Goal: Task Accomplishment & Management: Complete application form

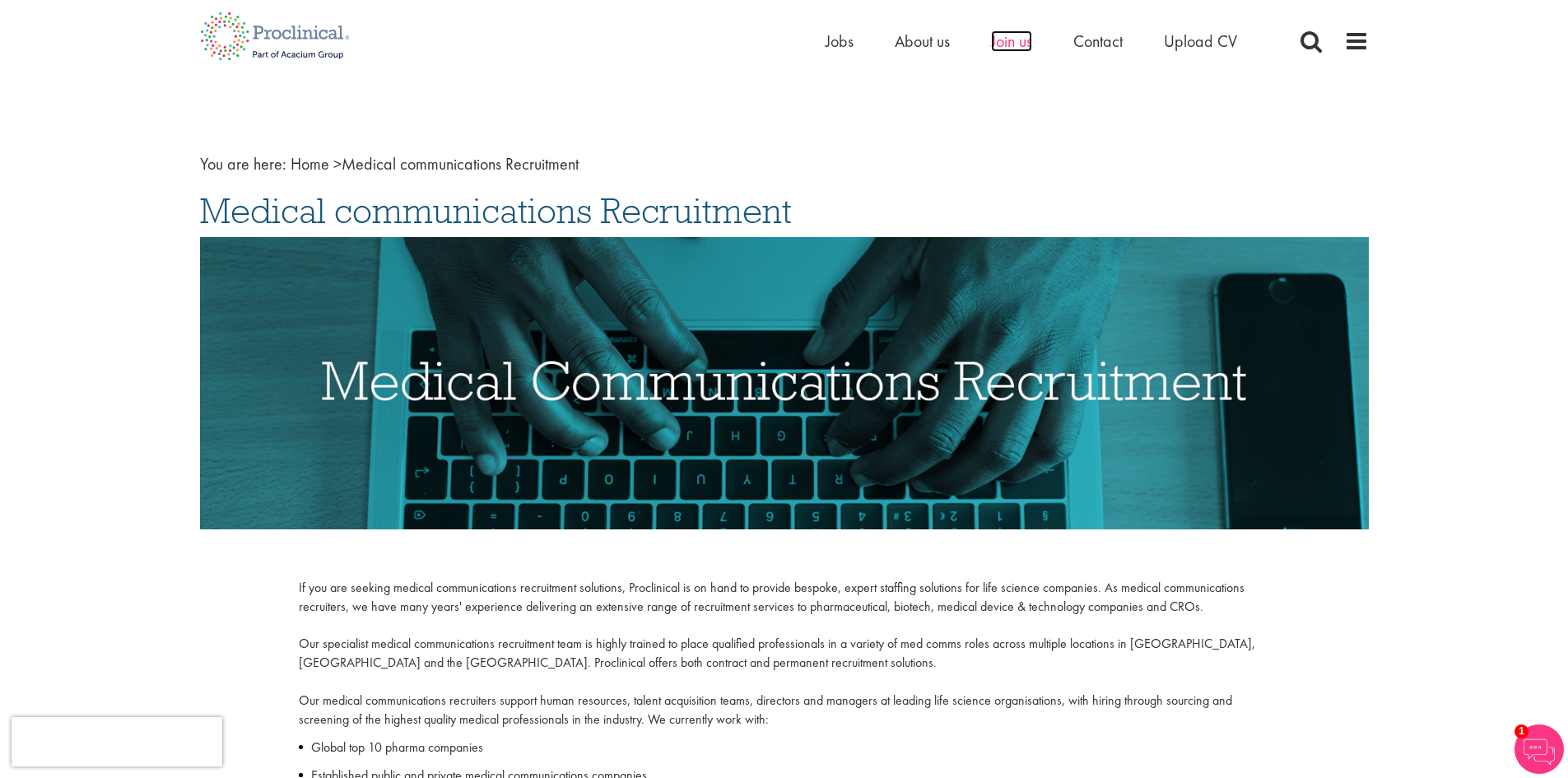
click at [995, 44] on span "Join us" at bounding box center [1012, 41] width 41 height 21
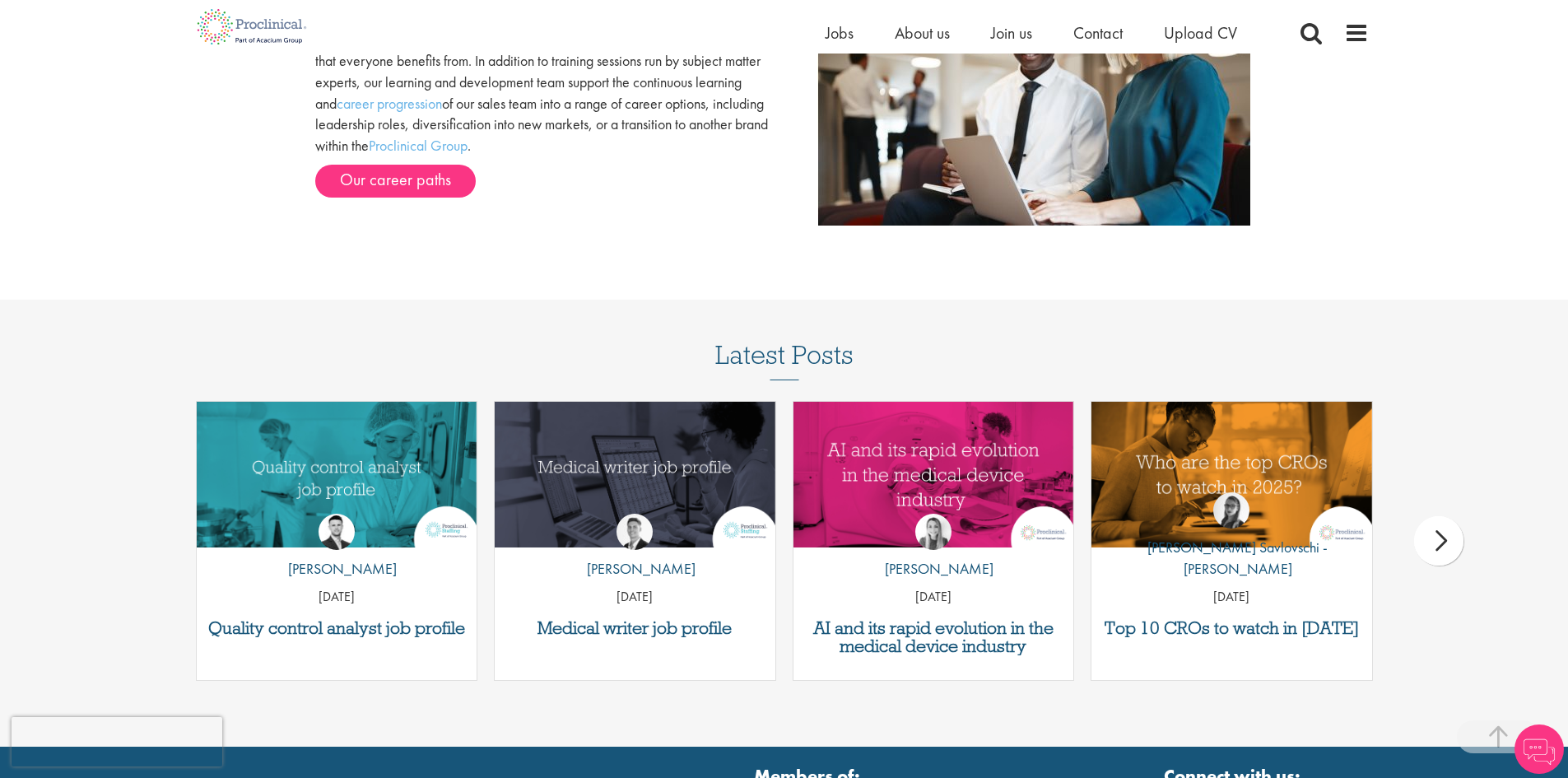
scroll to position [2110, 0]
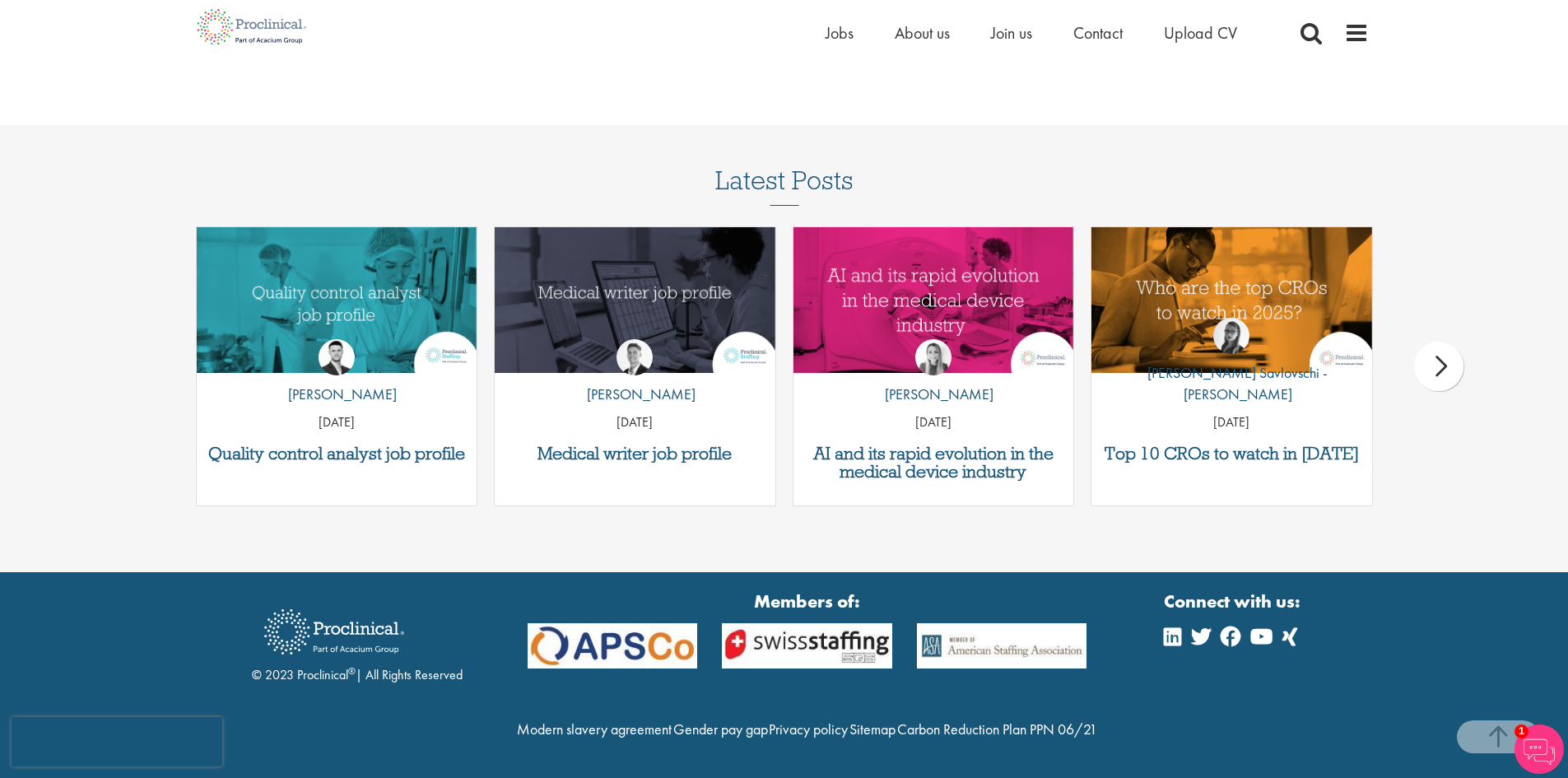
click at [1449, 344] on div "next" at bounding box center [1438, 365] width 49 height 49
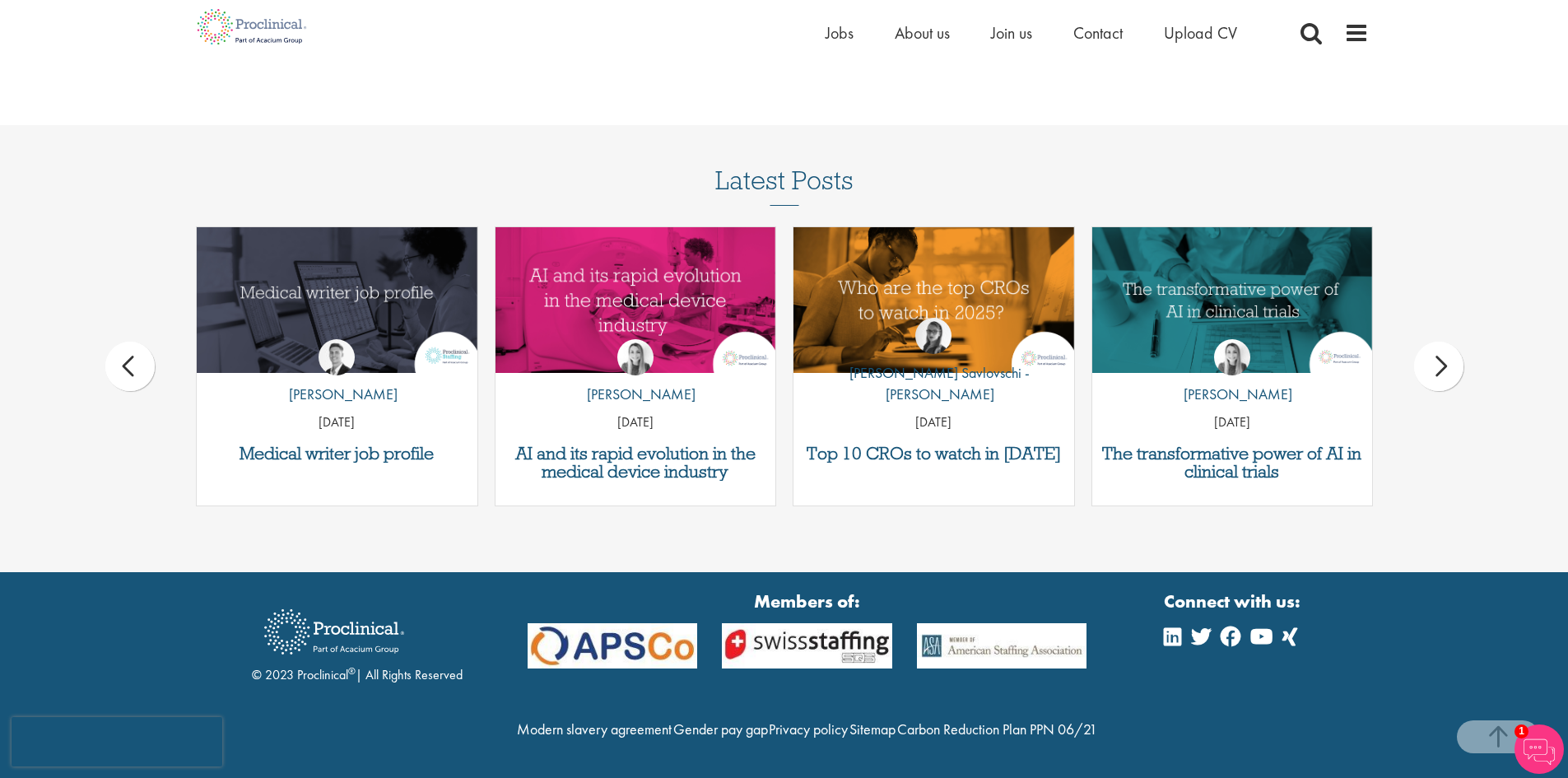
click at [1449, 344] on div "next" at bounding box center [1438, 365] width 49 height 49
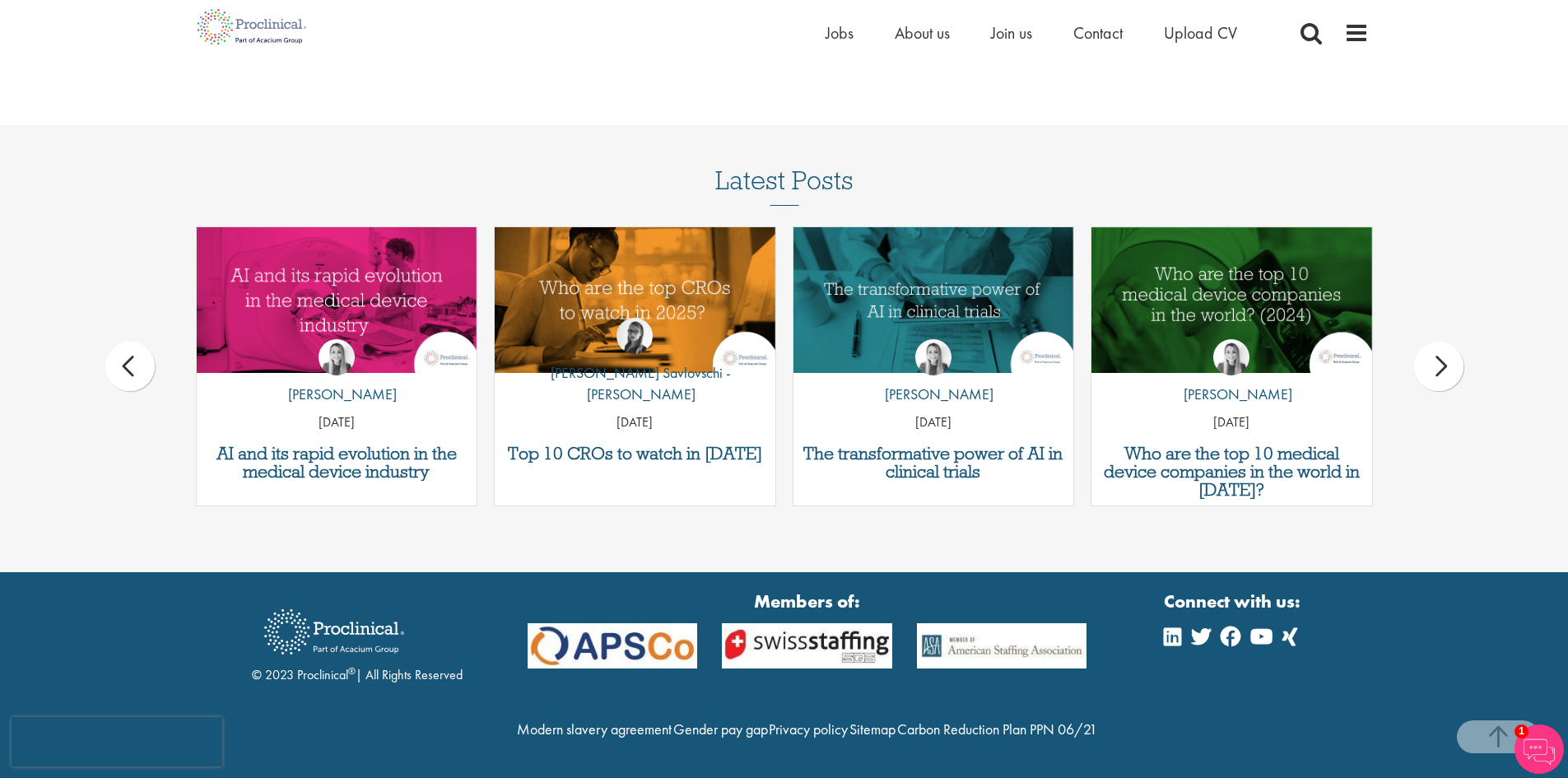
click at [1449, 344] on div "next" at bounding box center [1438, 365] width 49 height 49
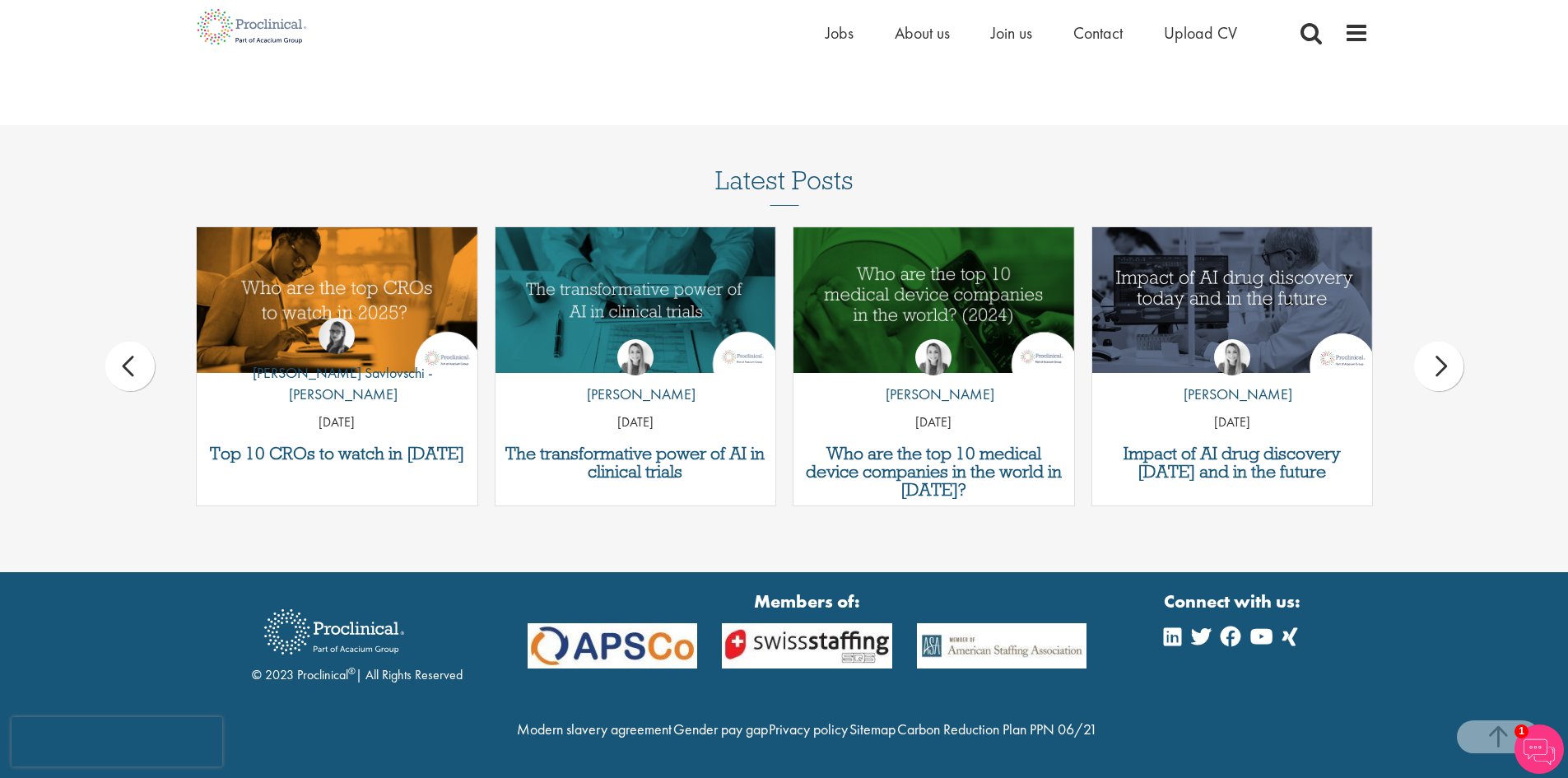
click at [1449, 344] on div "next" at bounding box center [1438, 365] width 49 height 49
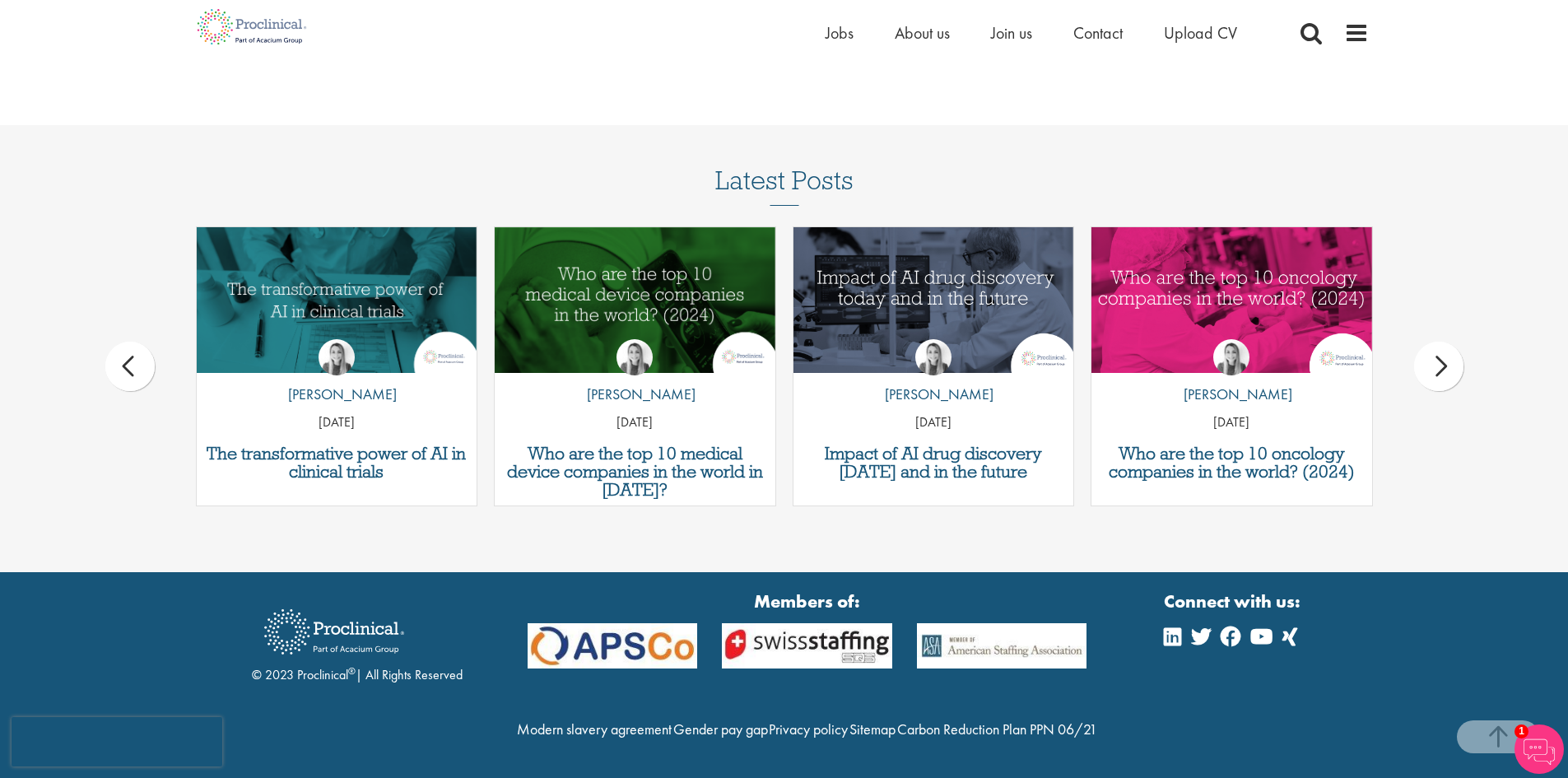
click at [1449, 344] on div "next" at bounding box center [1438, 365] width 49 height 49
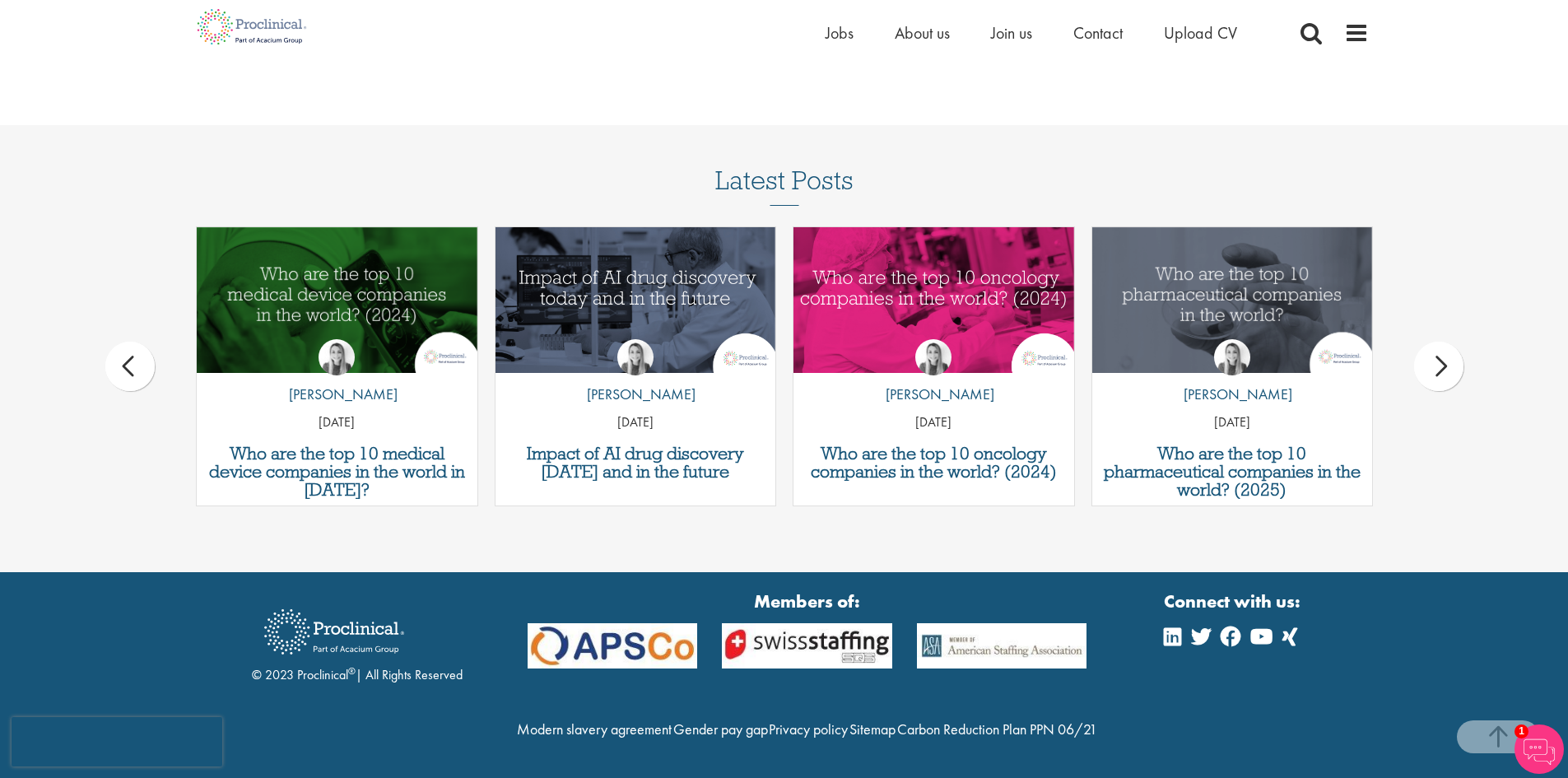
click at [1449, 344] on div "next" at bounding box center [1438, 365] width 49 height 49
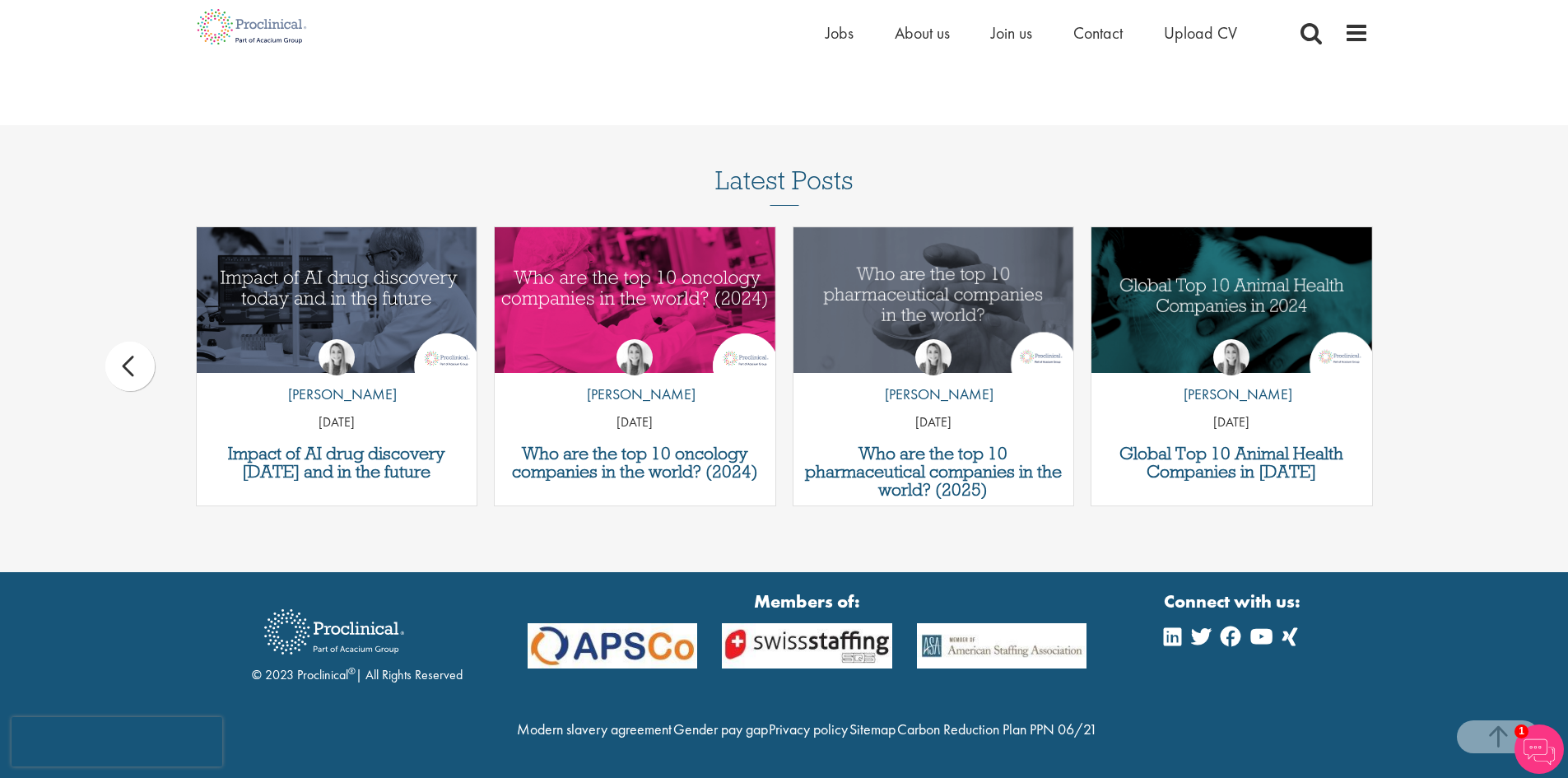
click at [1449, 344] on div "Latest Posts Quality control analyst job profile by Joshua Godden 14 Aug 25 Med…" at bounding box center [784, 344] width 1568 height 356
click at [134, 341] on div "prev" at bounding box center [130, 365] width 49 height 49
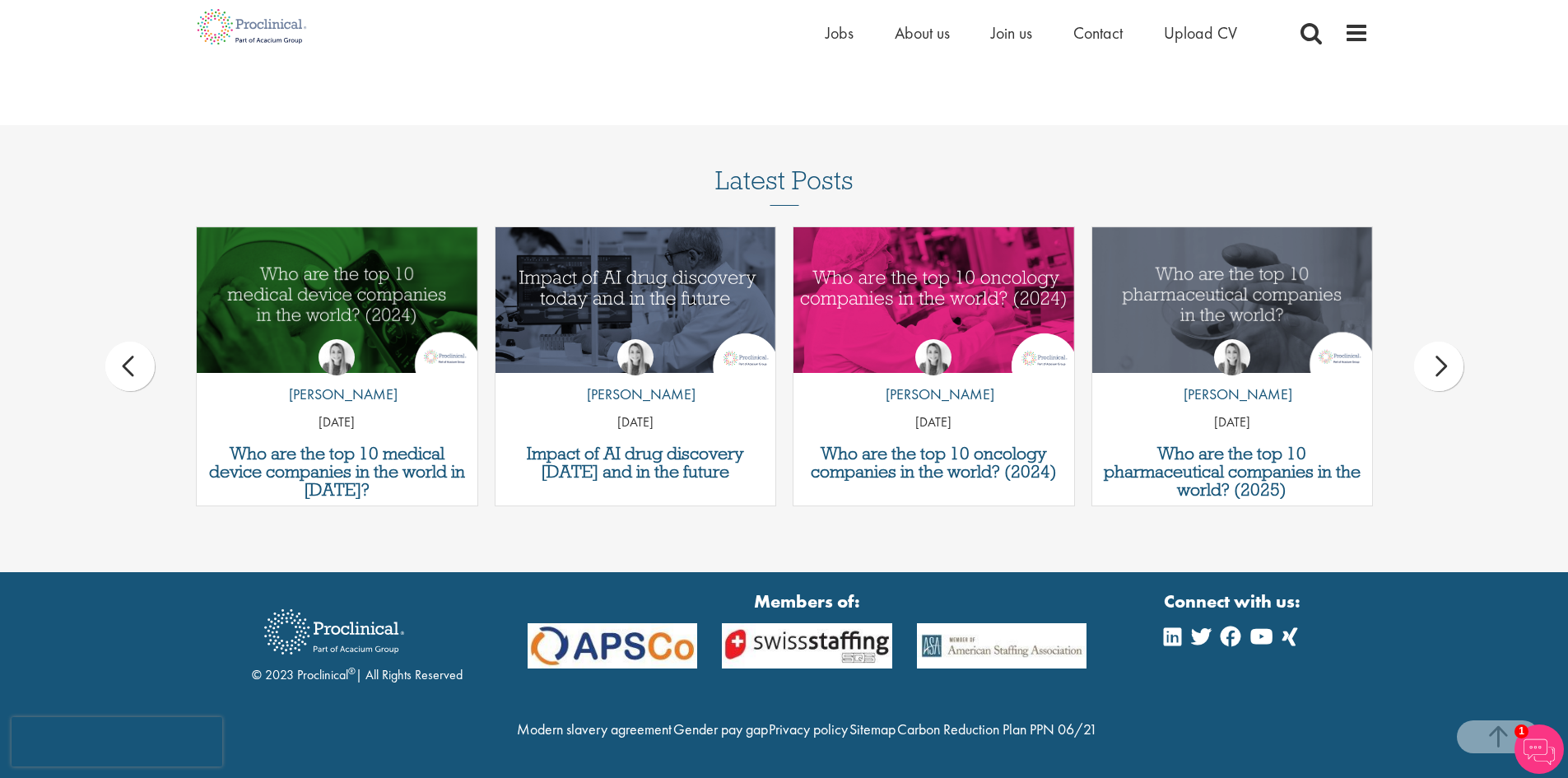
click at [127, 341] on div "prev" at bounding box center [130, 365] width 49 height 49
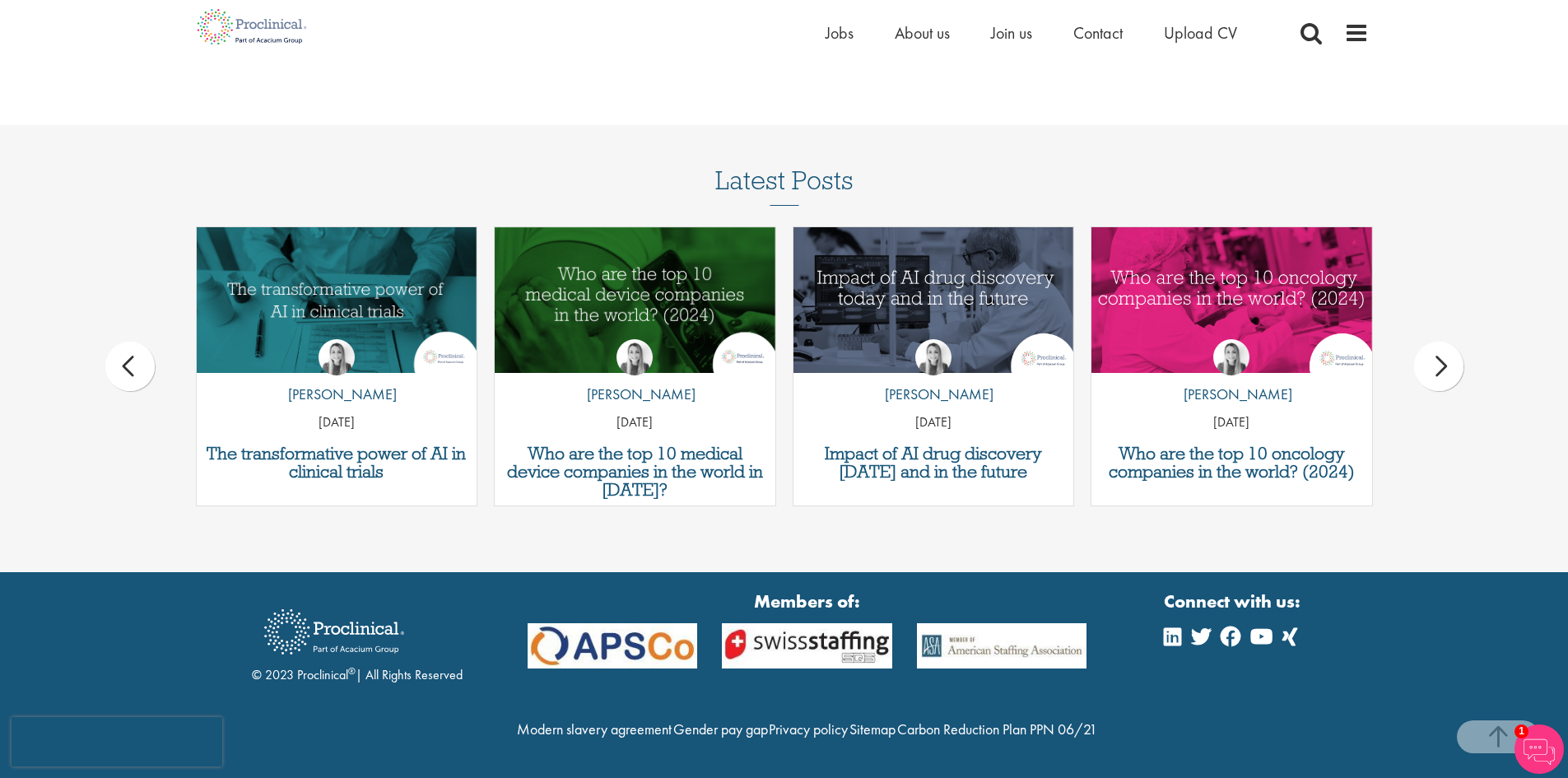
click at [127, 341] on div "prev" at bounding box center [130, 365] width 49 height 49
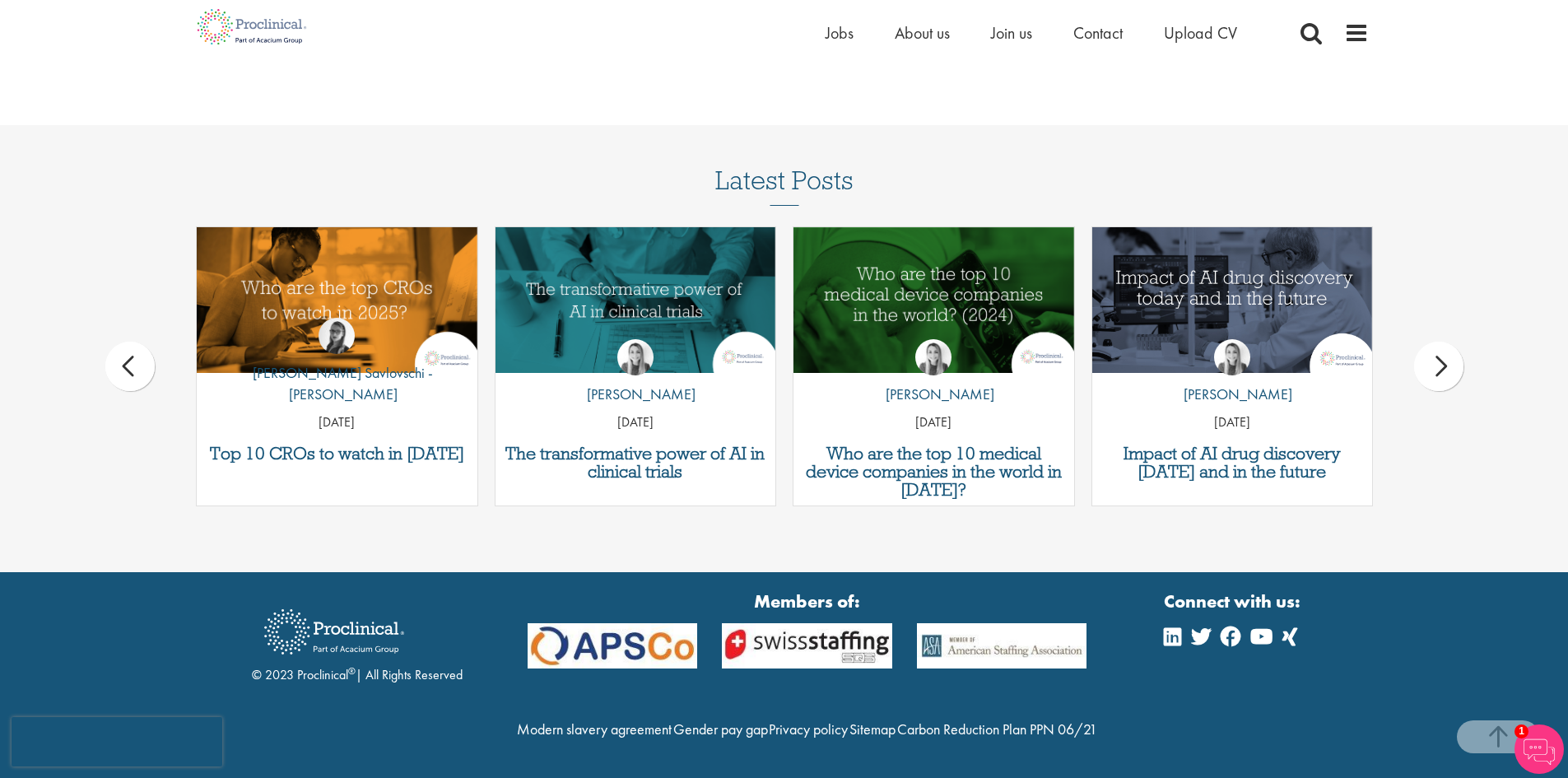
click at [127, 341] on div "prev" at bounding box center [130, 365] width 49 height 49
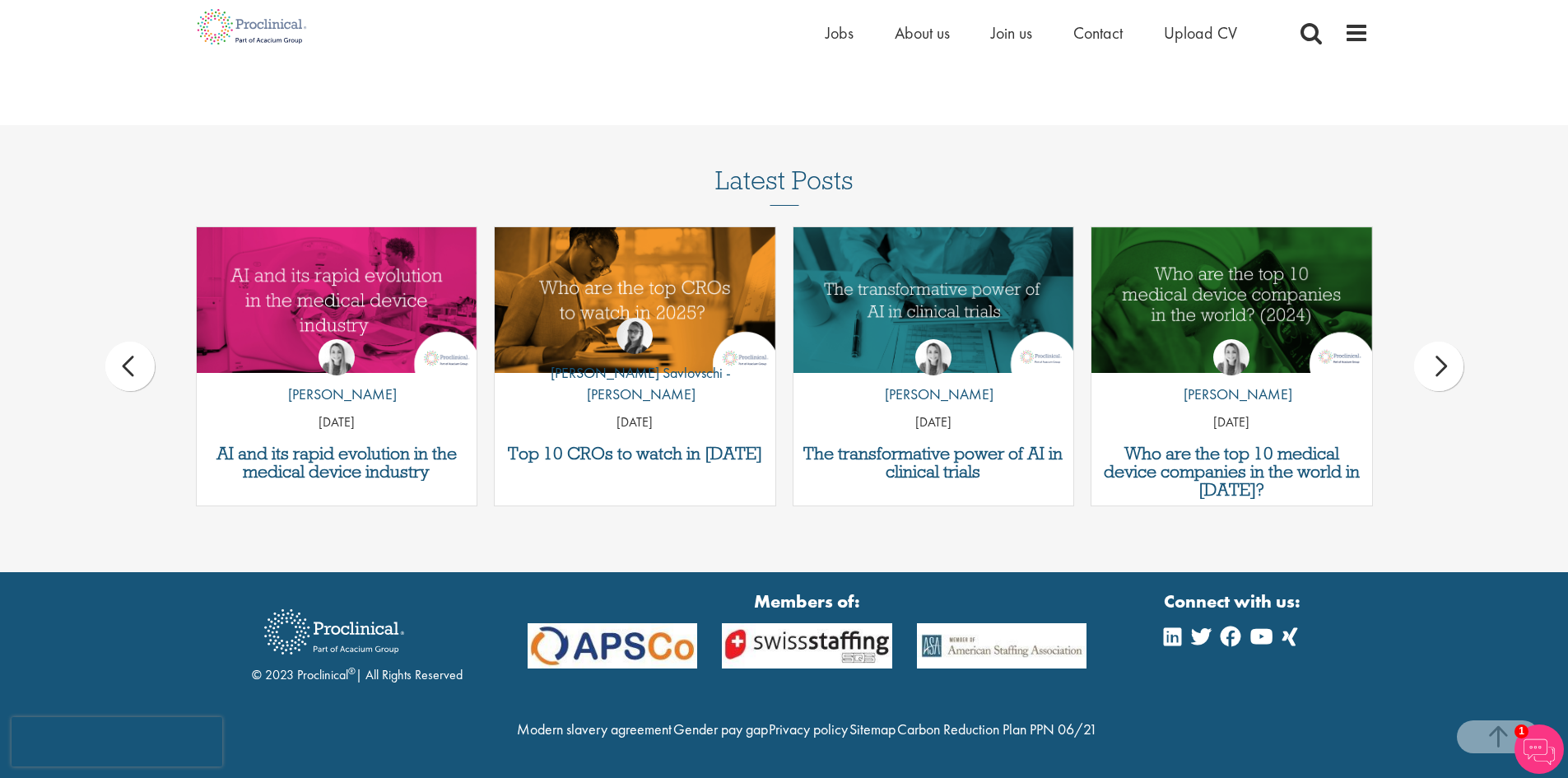
click at [127, 341] on div "prev" at bounding box center [130, 365] width 49 height 49
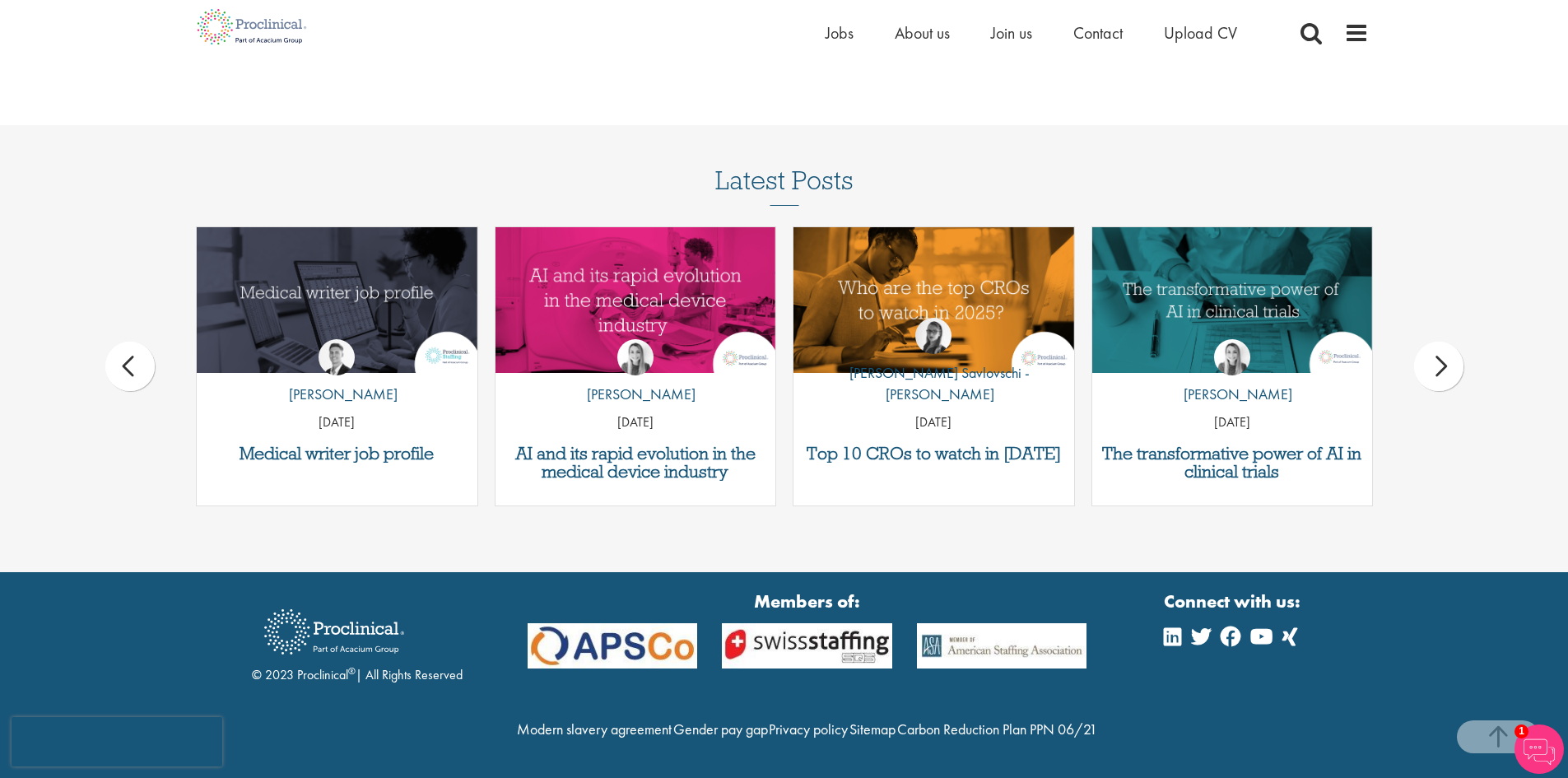
click at [127, 341] on div "prev" at bounding box center [130, 365] width 49 height 49
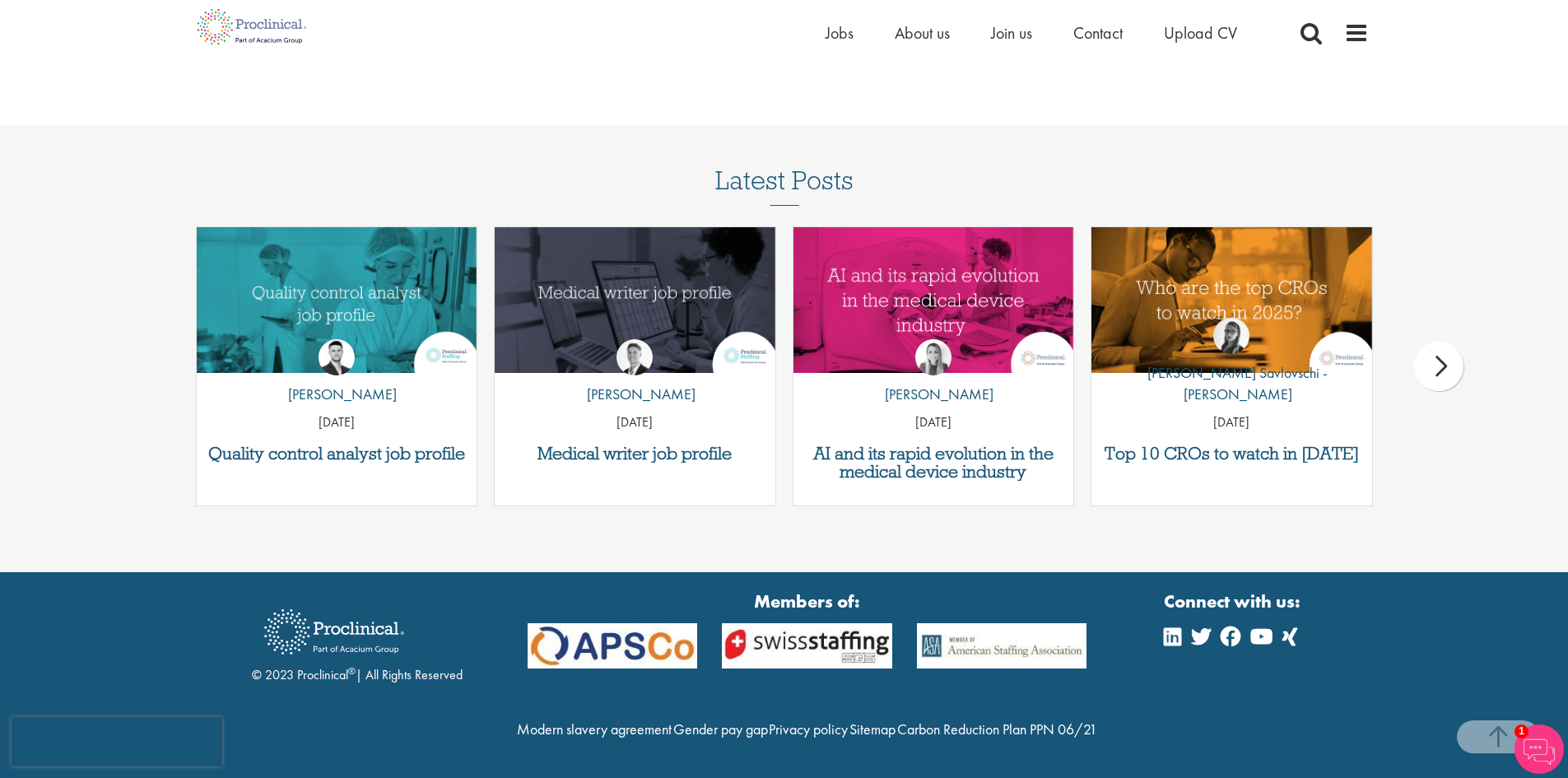
click at [615, 318] on div "by George Watson 01 Jul 25" at bounding box center [634, 378] width 281 height 121
click at [604, 281] on img "Link to a post" at bounding box center [634, 300] width 337 height 174
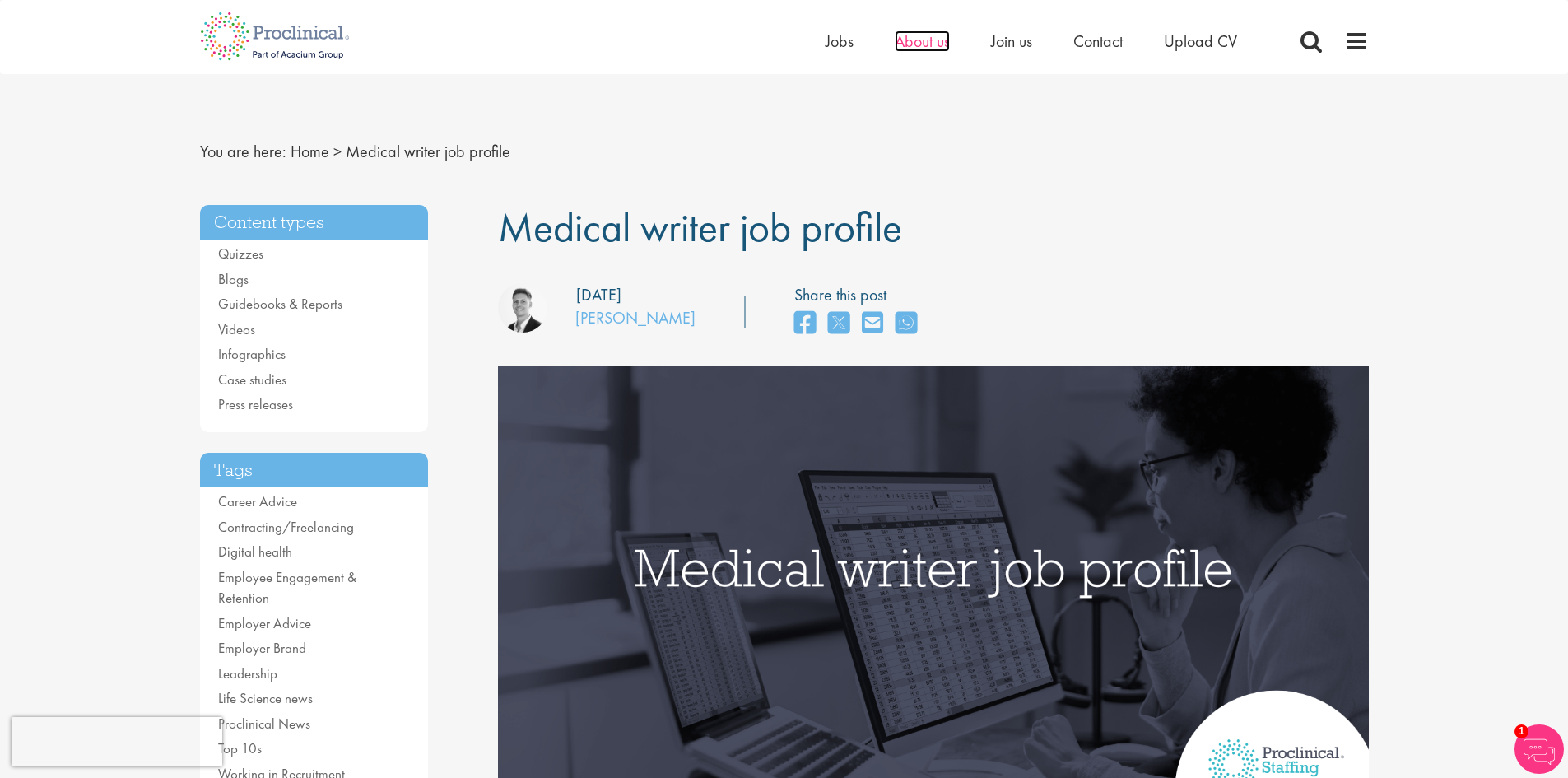
click at [905, 50] on span "About us" at bounding box center [922, 41] width 55 height 21
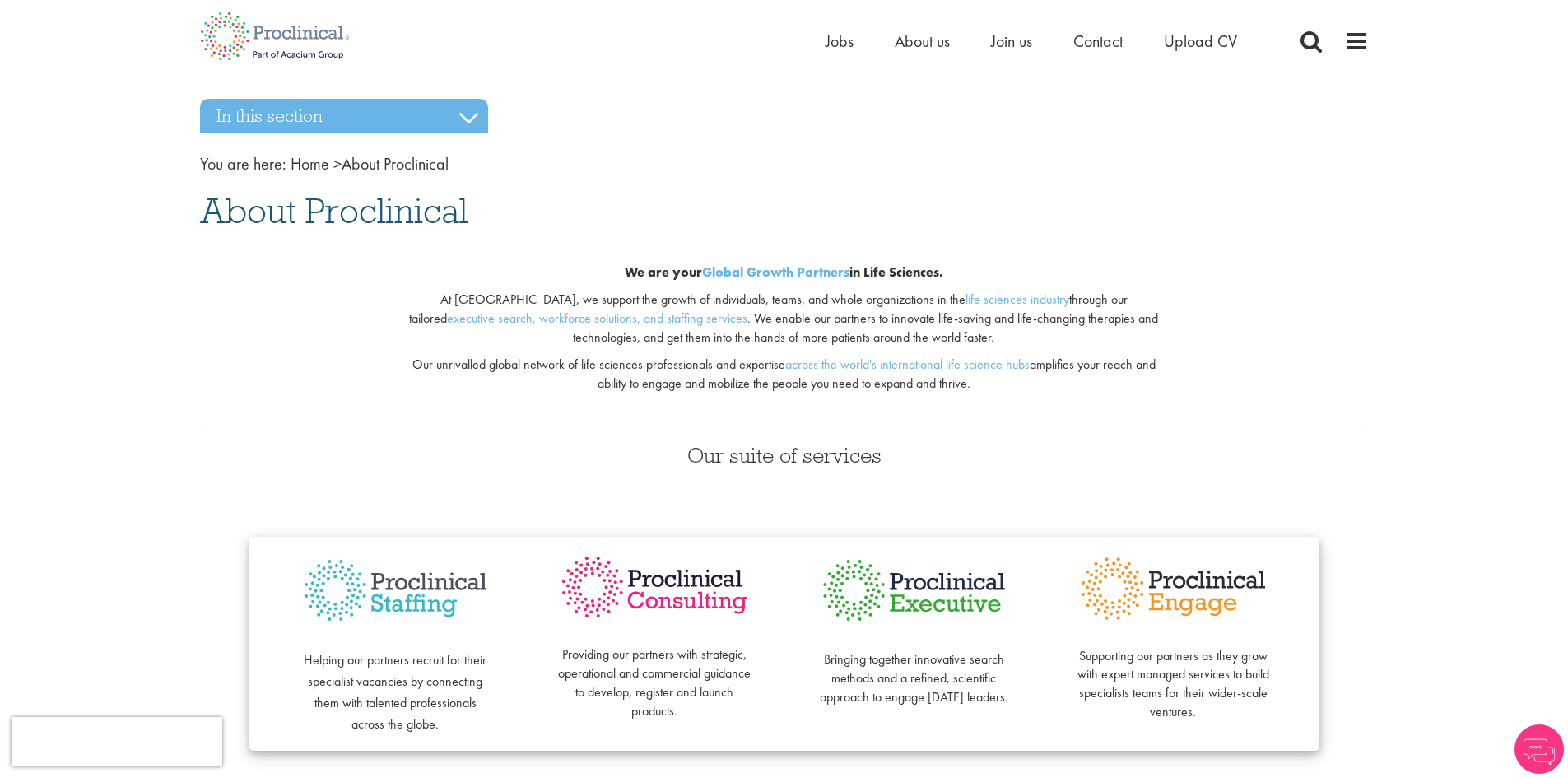
click at [1002, 45] on span "Join us" at bounding box center [1012, 41] width 41 height 21
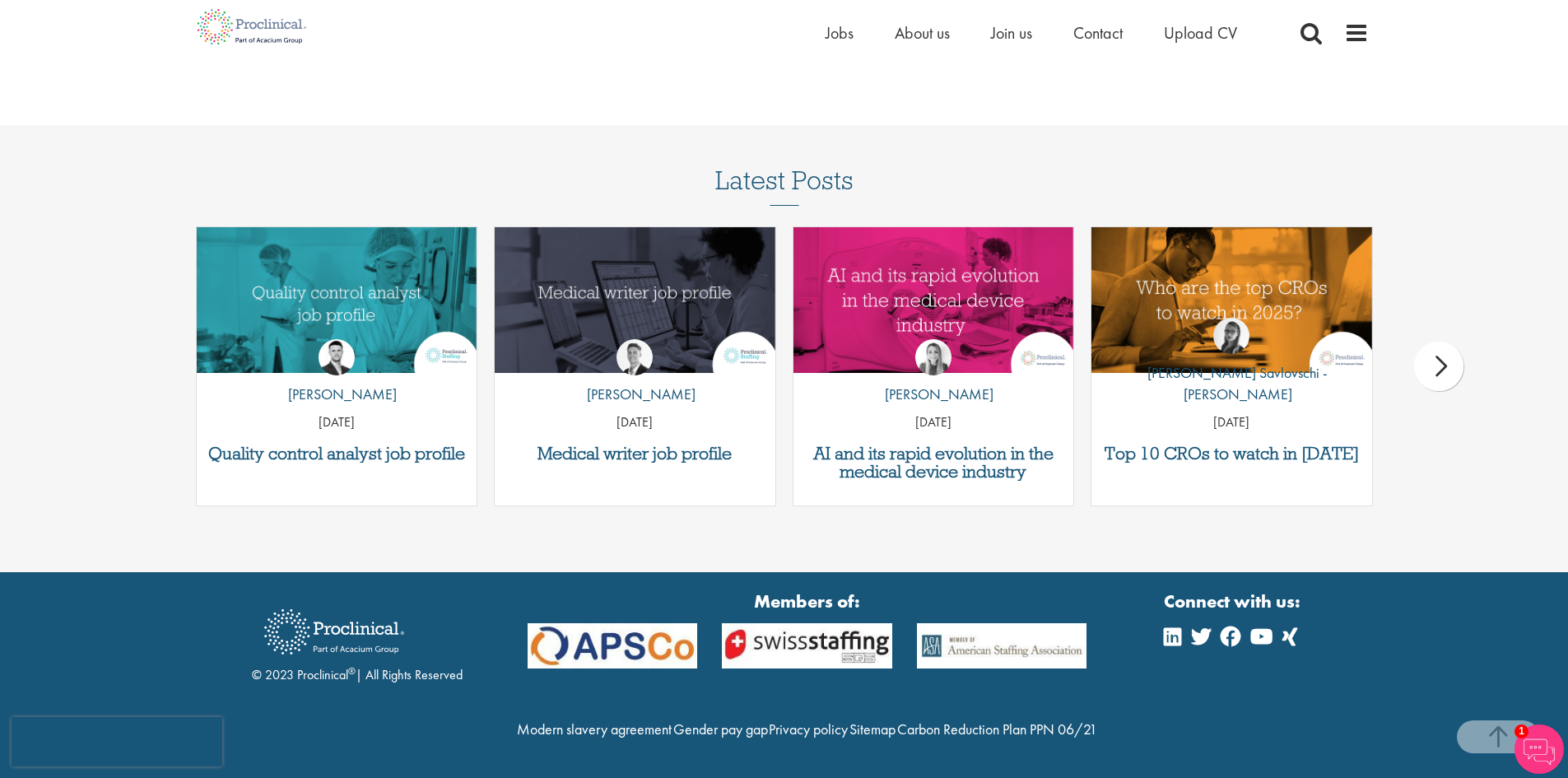
scroll to position [2110, 0]
click at [644, 339] on img at bounding box center [634, 357] width 36 height 36
click at [686, 444] on h3 "Medical writer job profile" at bounding box center [634, 453] width 264 height 19
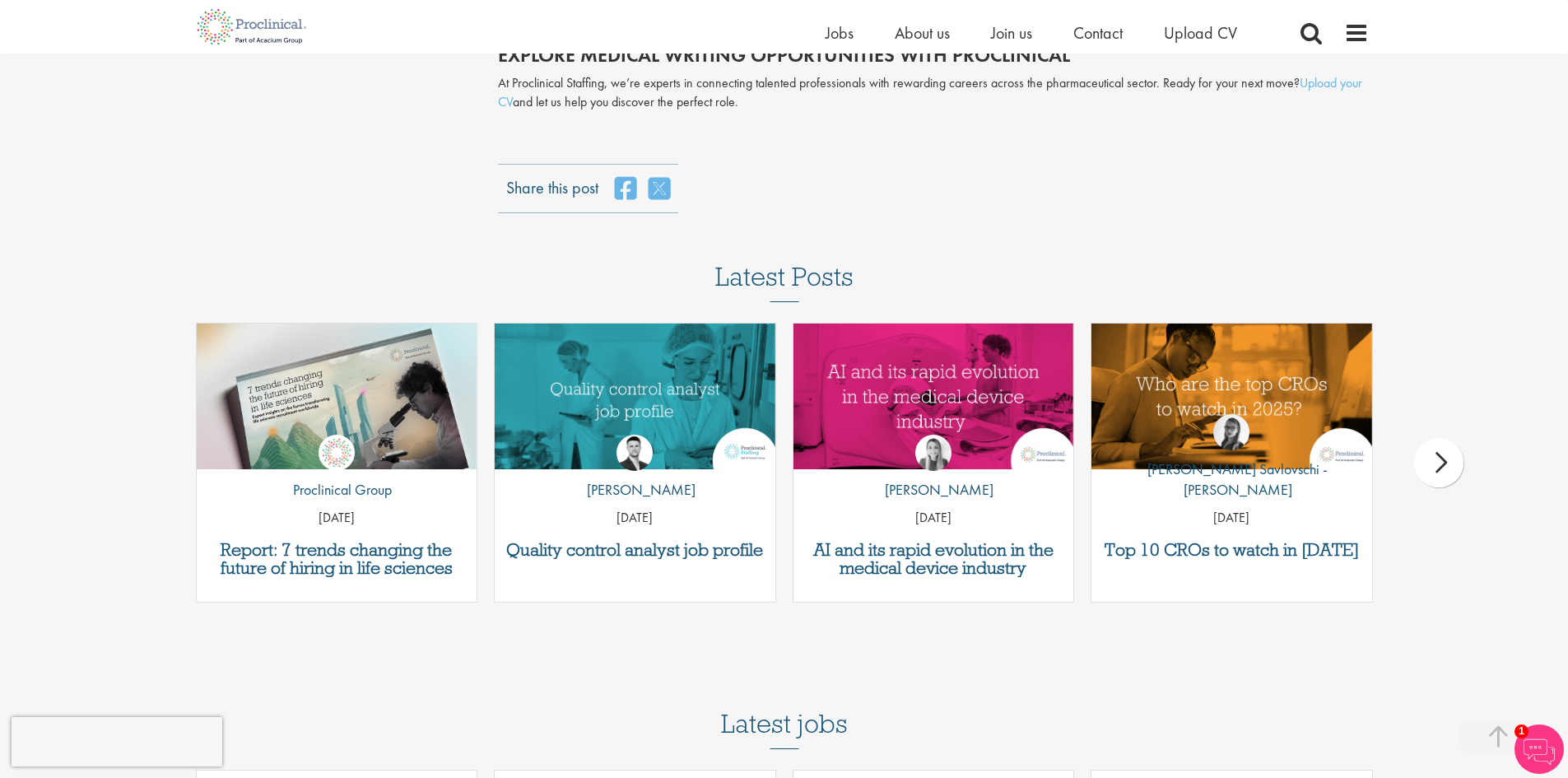
scroll to position [3209, 0]
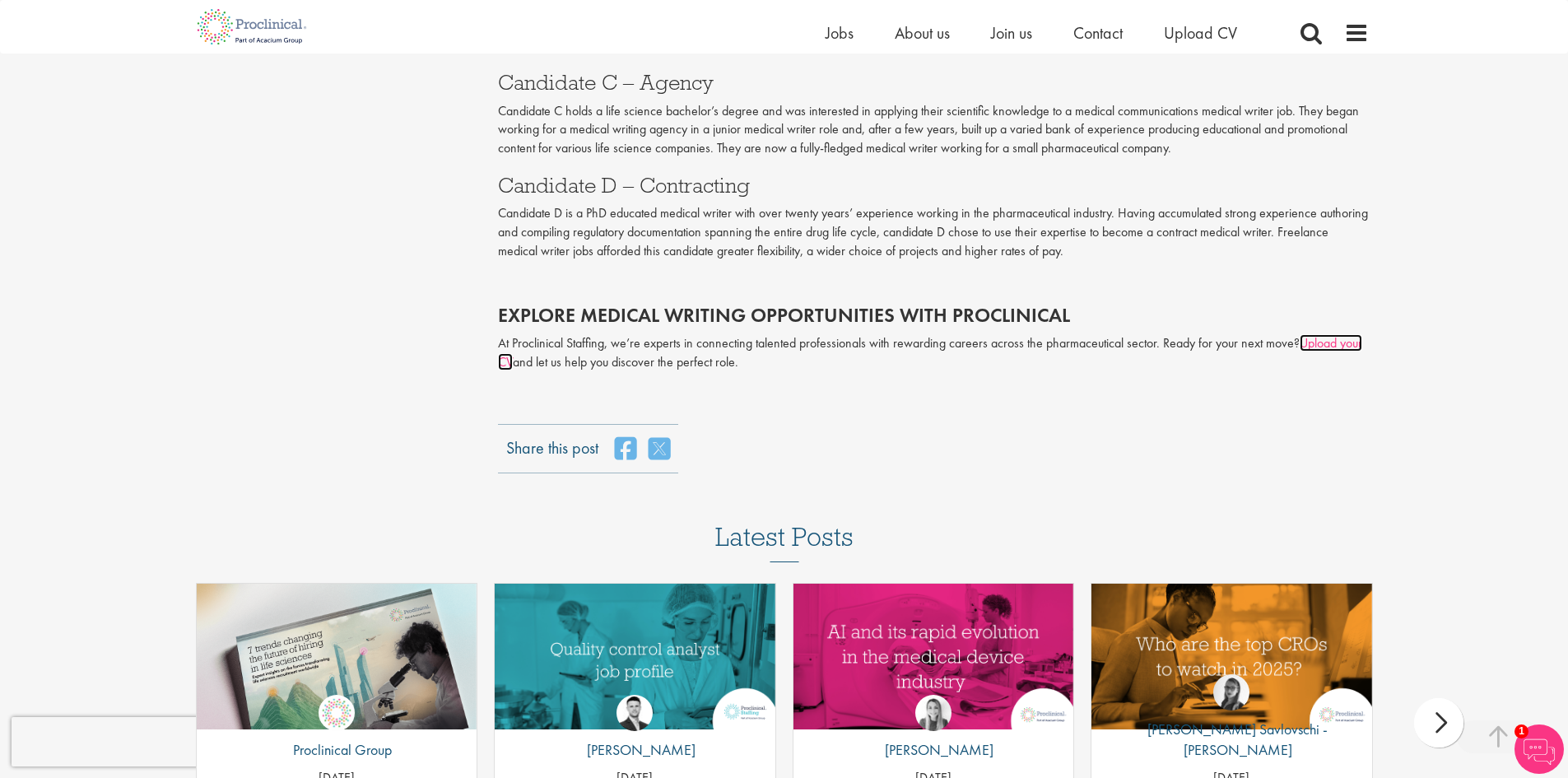
click at [1313, 339] on link "Upload your CV" at bounding box center [930, 351] width 864 height 36
click at [1303, 340] on link "Upload your CV" at bounding box center [930, 351] width 864 height 36
click at [1192, 47] on div "Home Jobs About us Join us Contact Upload CV" at bounding box center [1052, 36] width 453 height 32
click at [1193, 28] on span "Upload CV" at bounding box center [1200, 32] width 73 height 21
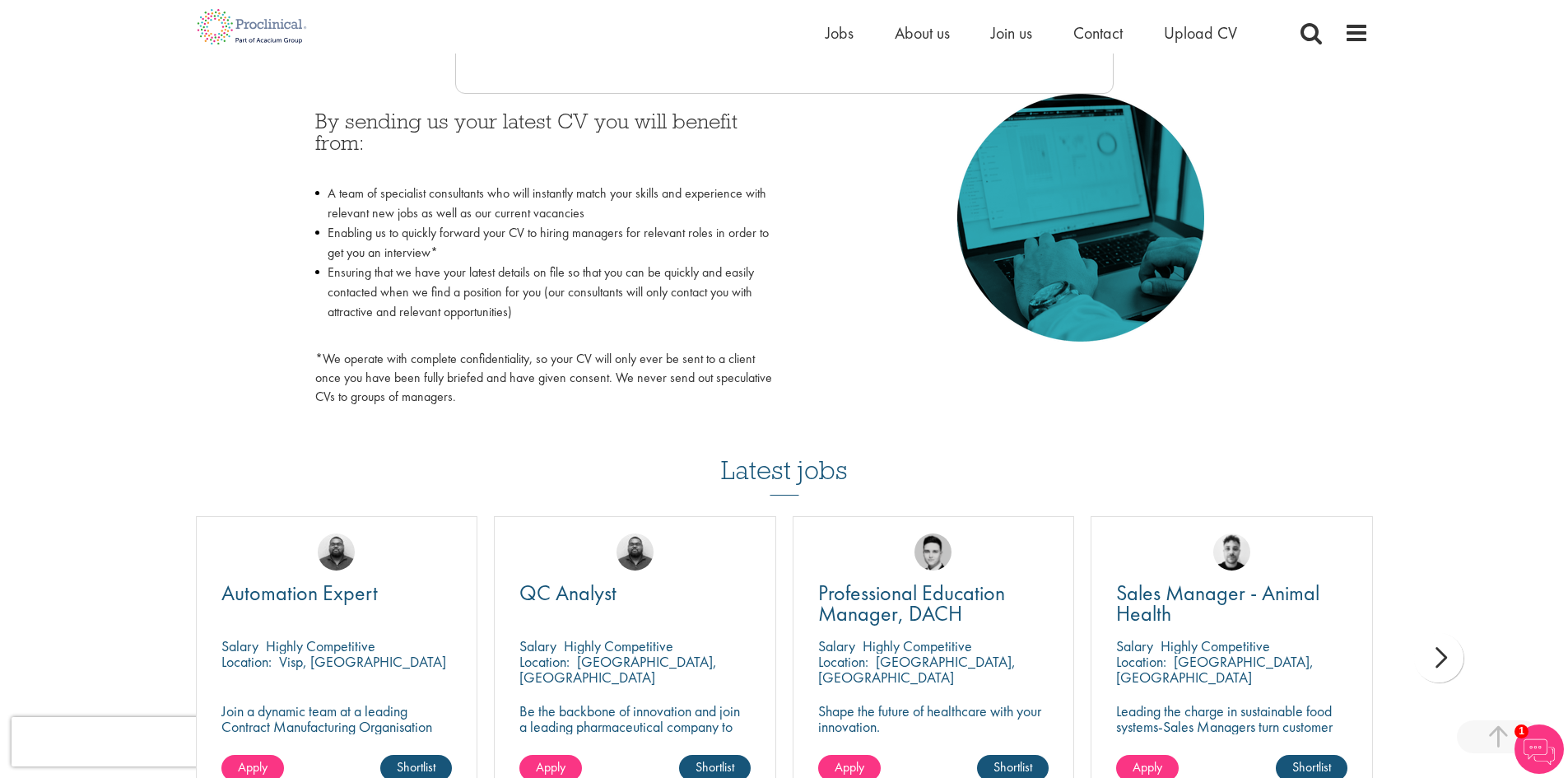
scroll to position [905, 0]
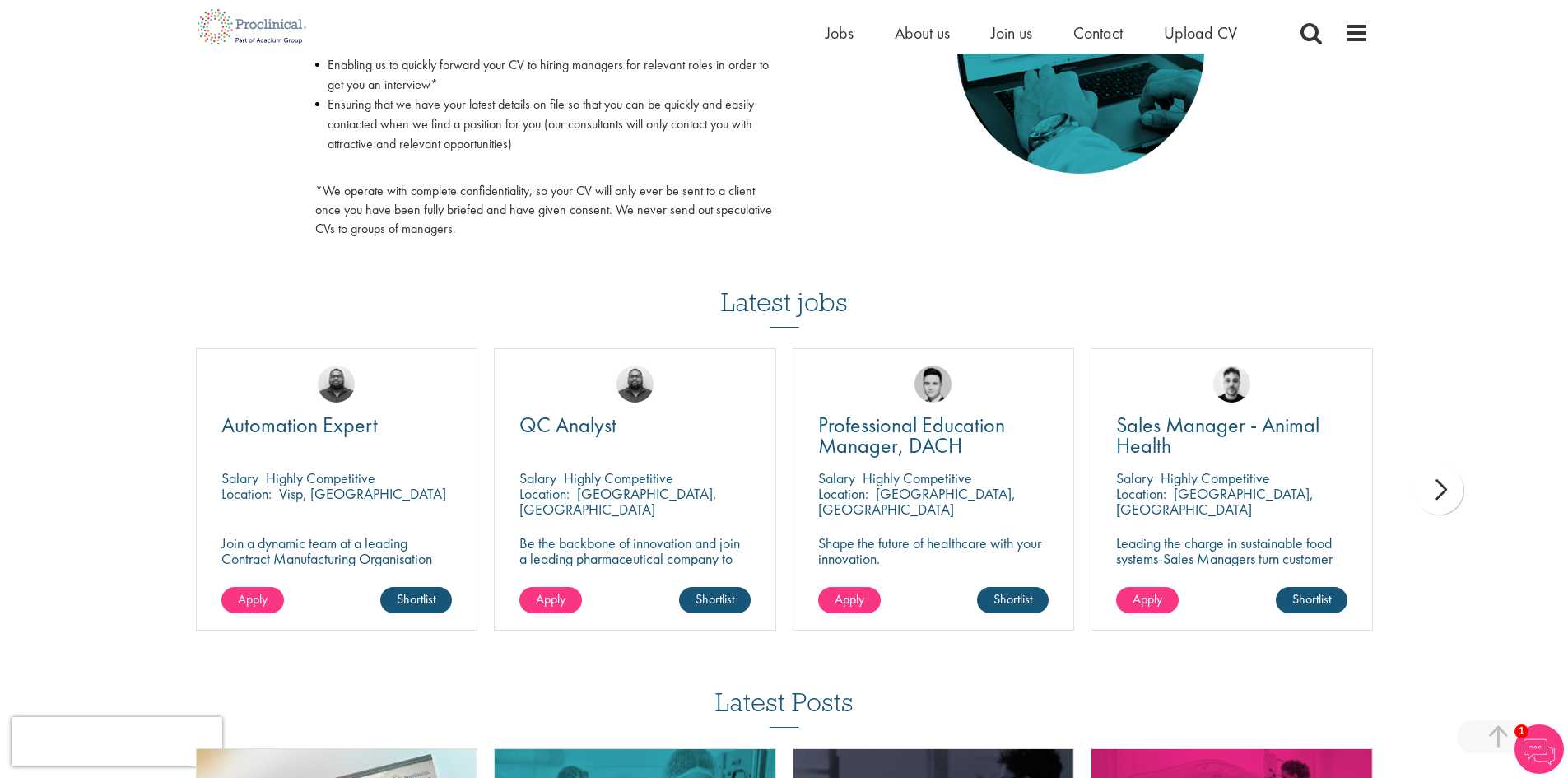
click at [1455, 498] on div "next" at bounding box center [1438, 489] width 49 height 49
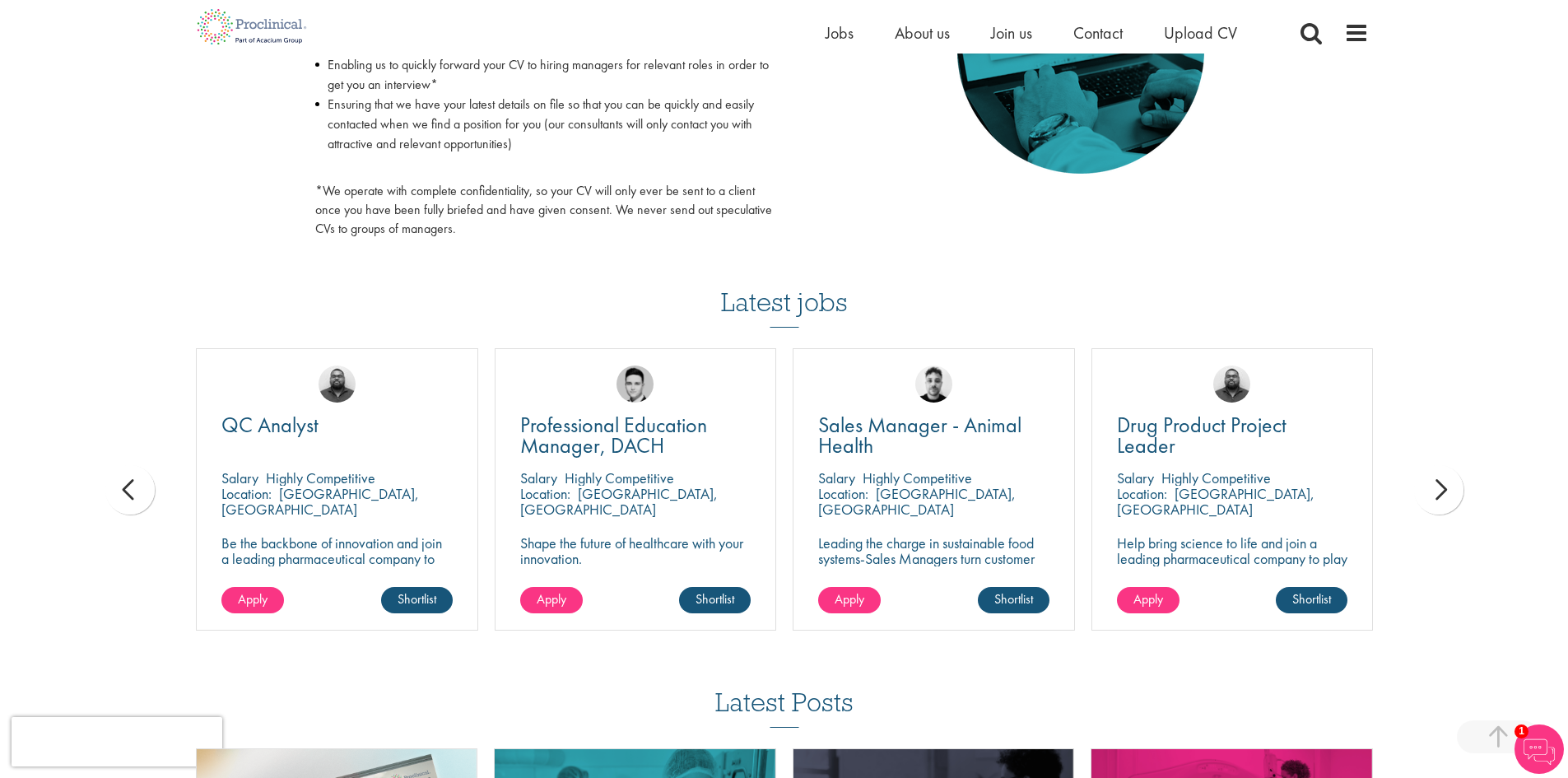
click at [1455, 498] on div "next" at bounding box center [1438, 489] width 49 height 49
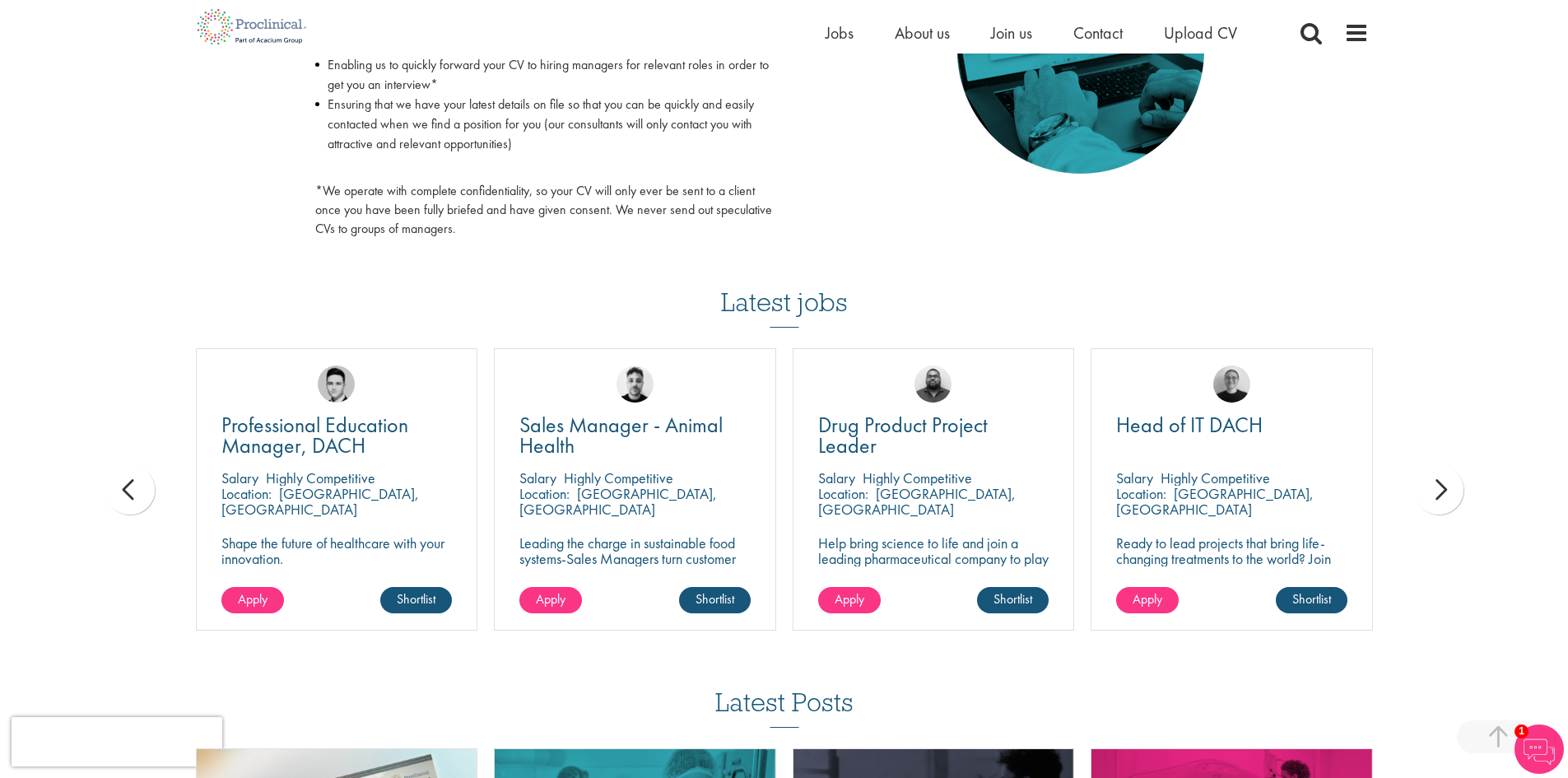
click at [1447, 498] on div "next" at bounding box center [1438, 489] width 49 height 49
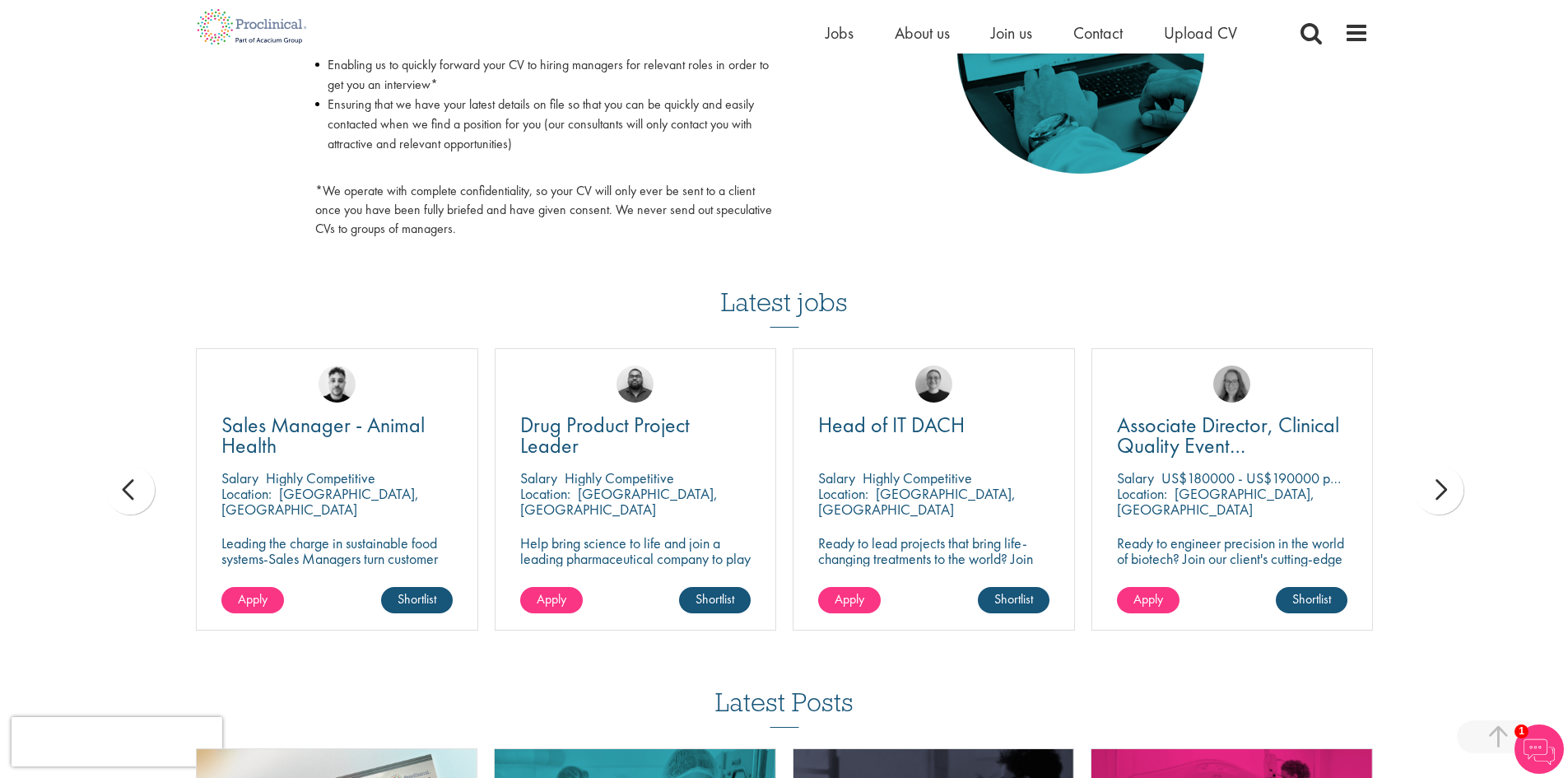
click at [1447, 498] on div "next" at bounding box center [1438, 489] width 49 height 49
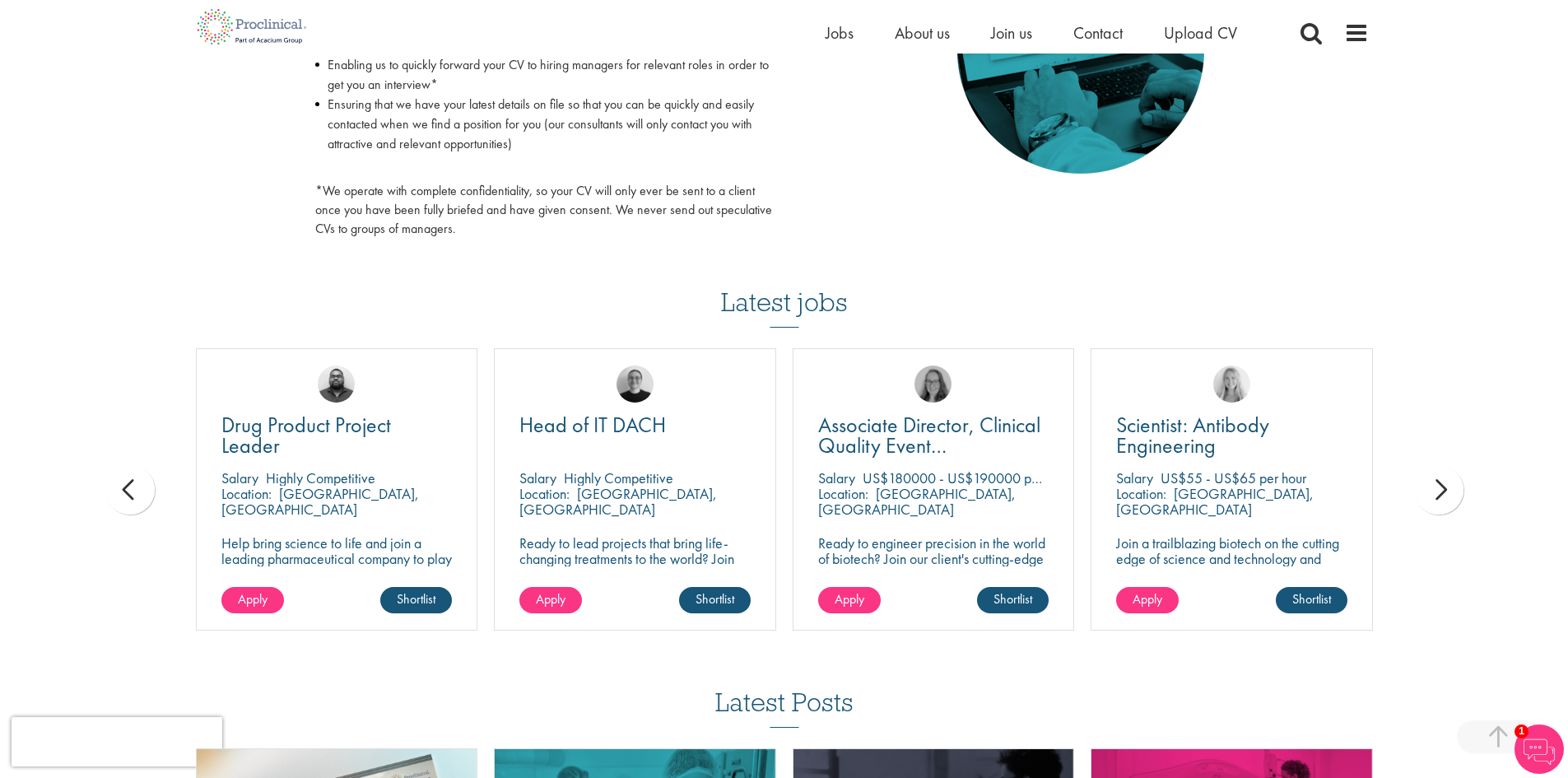
click at [1447, 498] on div "next" at bounding box center [1438, 489] width 49 height 49
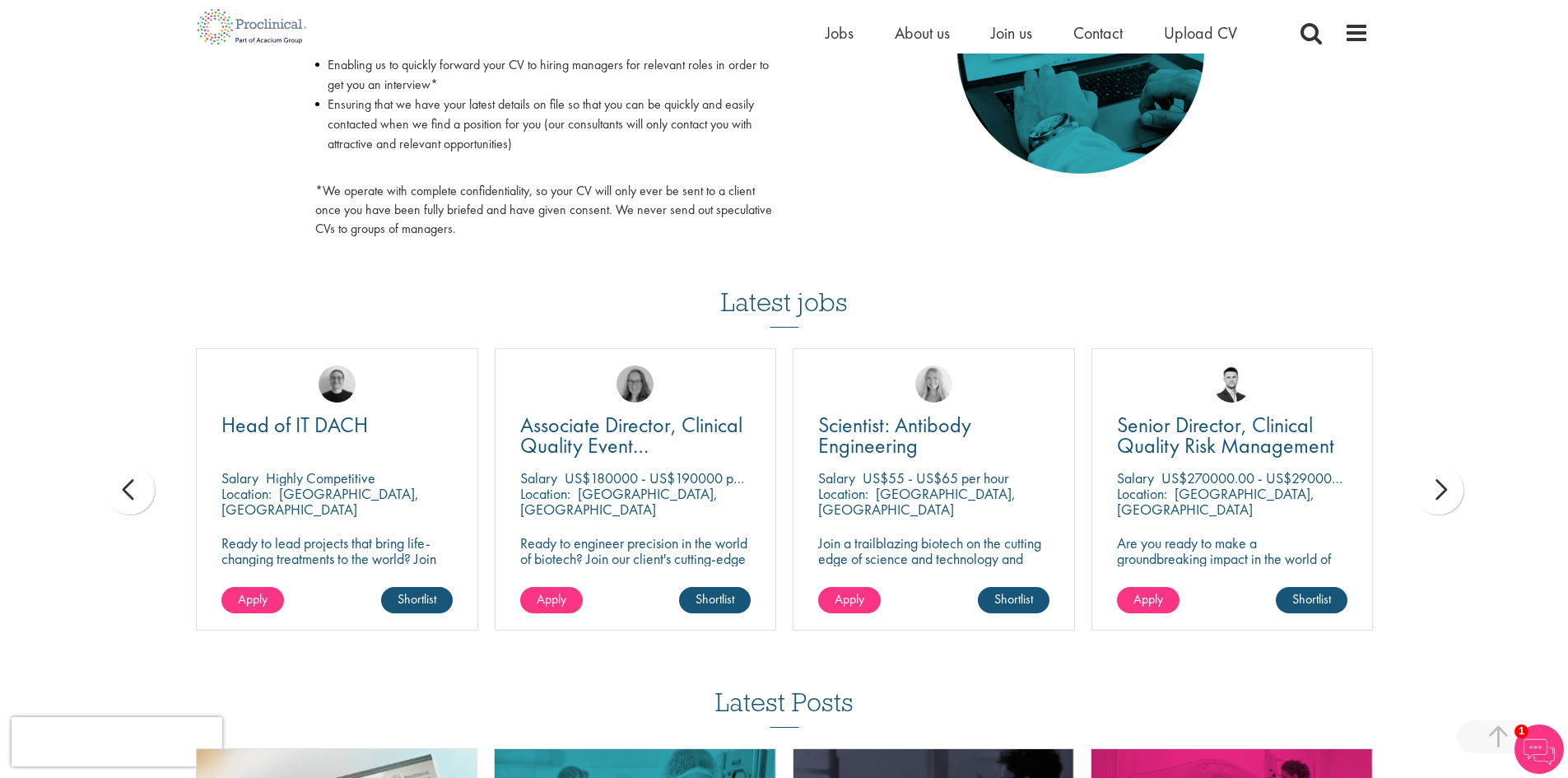
click at [1447, 498] on div "next" at bounding box center [1438, 489] width 49 height 49
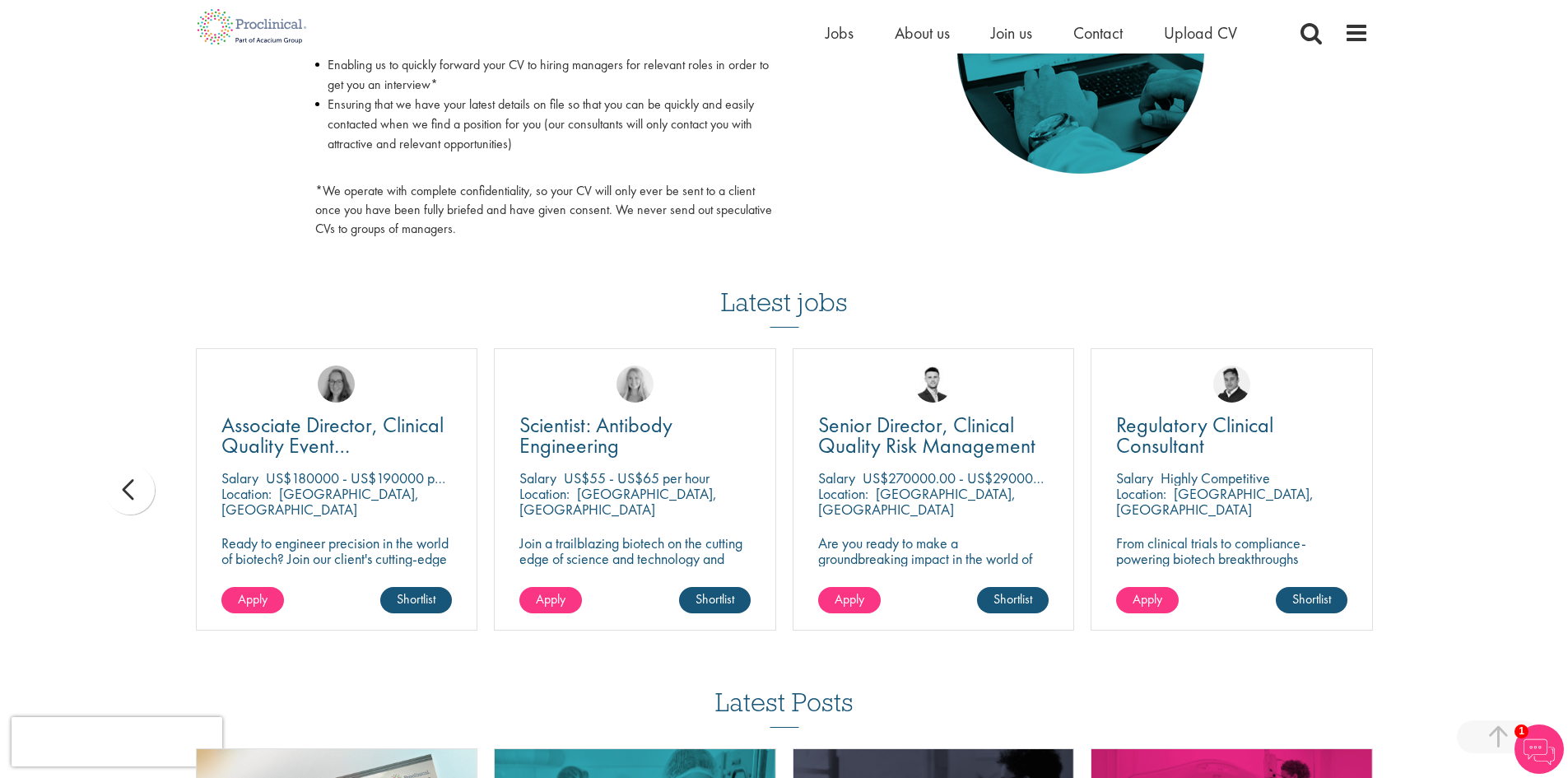
click at [1447, 498] on div "You are here: Home > Upload CV Upload CV Start getting matched with new jobs as…" at bounding box center [784, 95] width 1568 height 1999
click at [1450, 502] on div "You are here: Home > Upload CV Upload CV Start getting matched with new jobs as…" at bounding box center [784, 95] width 1568 height 1999
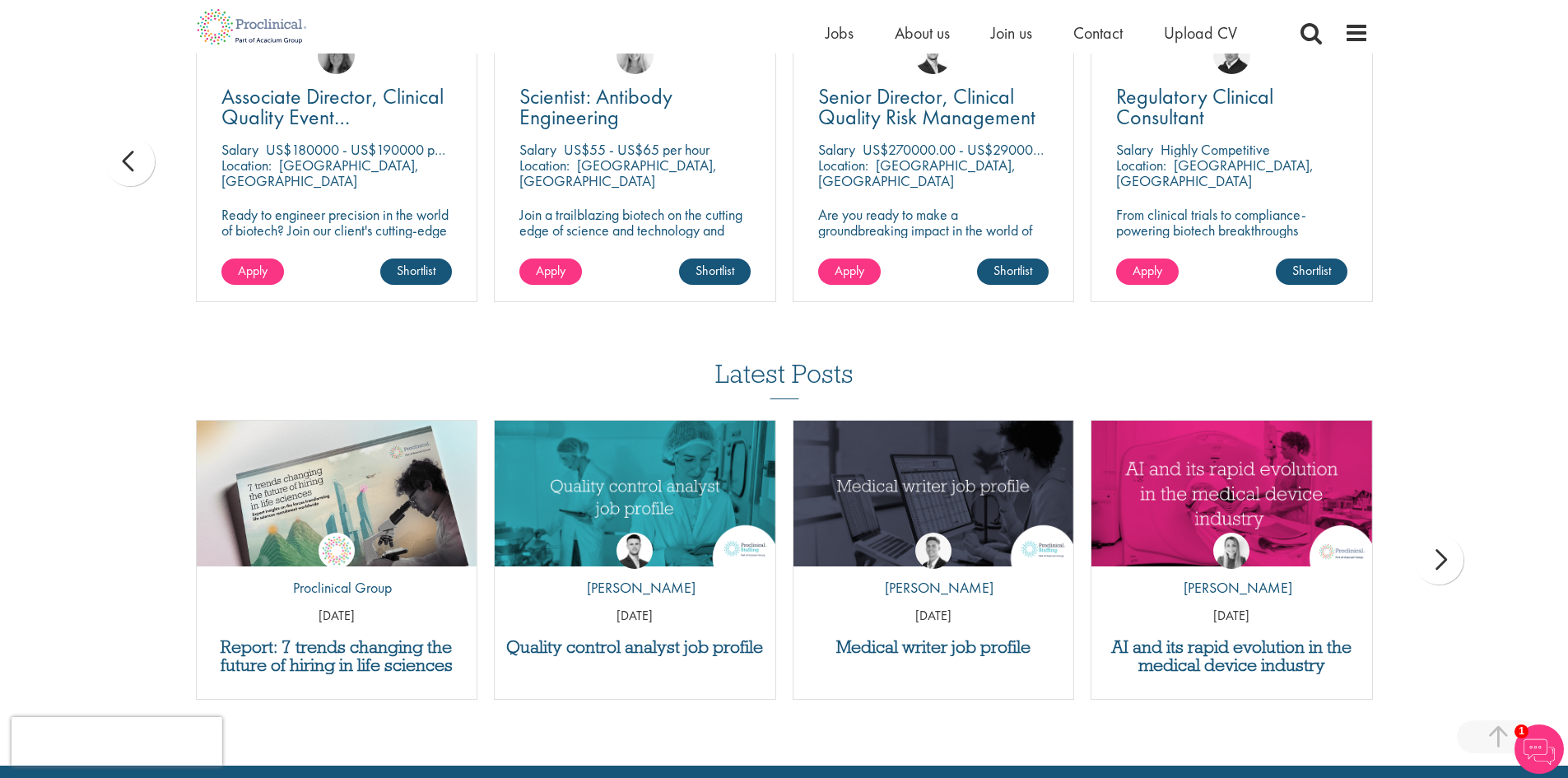
scroll to position [1234, 0]
